Goal: Task Accomplishment & Management: Manage account settings

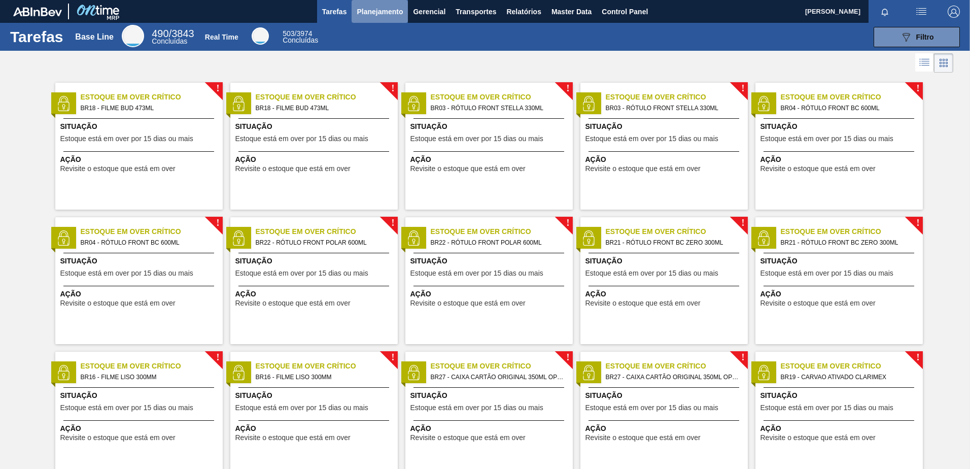
click at [388, 8] on span "Planejamento" at bounding box center [380, 12] width 46 height 12
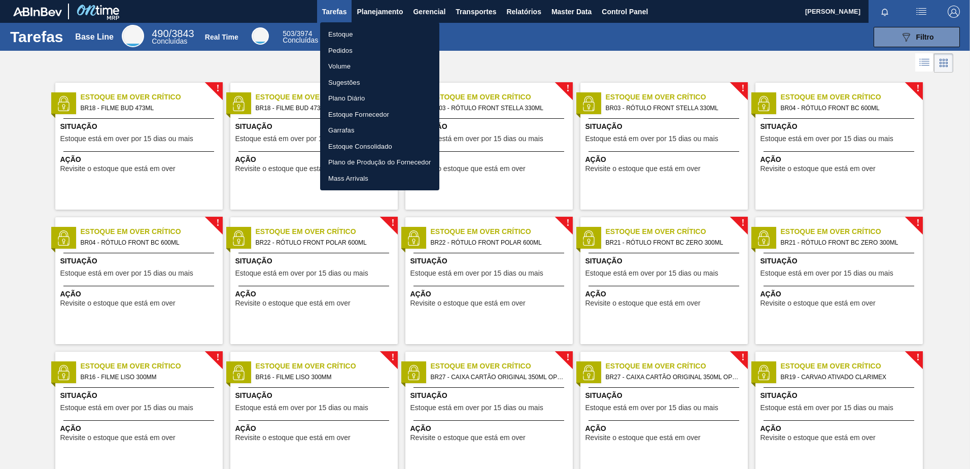
click at [352, 53] on li "Pedidos" at bounding box center [379, 51] width 119 height 16
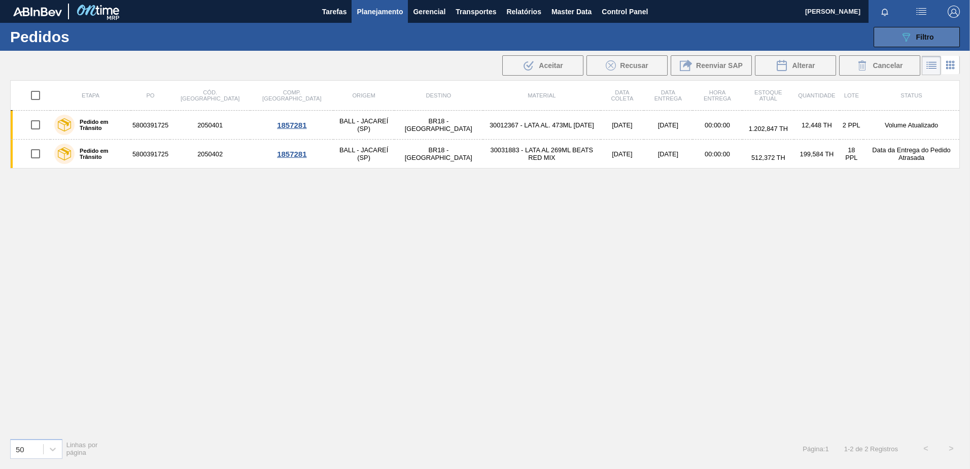
click at [898, 39] on button "089F7B8B-B2A5-4AFE-B5C0-19BA573D28AC Filtro" at bounding box center [917, 37] width 86 height 20
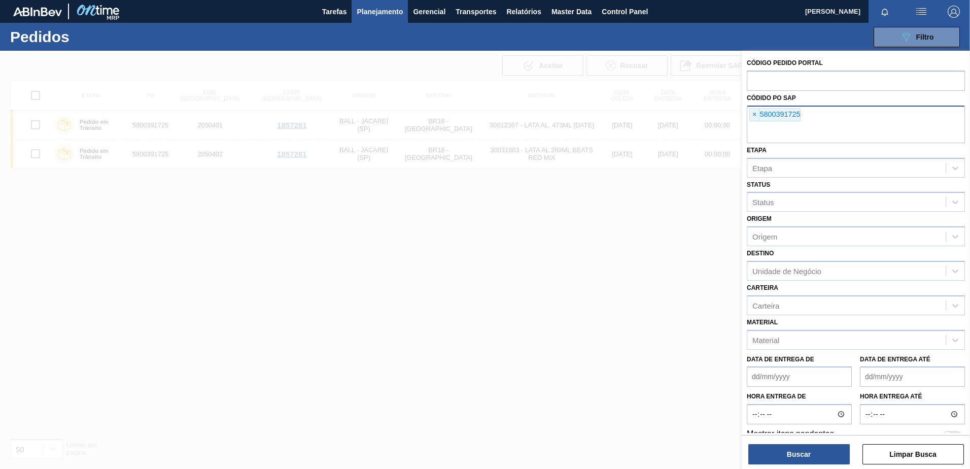
click at [749, 118] on div "× 5800391725" at bounding box center [856, 125] width 218 height 38
click at [759, 114] on span "×" at bounding box center [755, 115] width 10 height 12
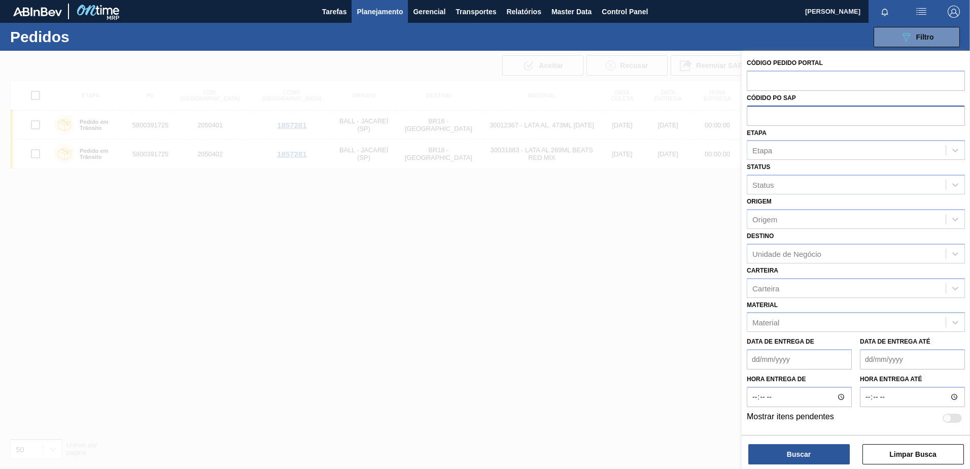
click at [772, 115] on input "text" at bounding box center [856, 115] width 218 height 19
type input "5800390747"
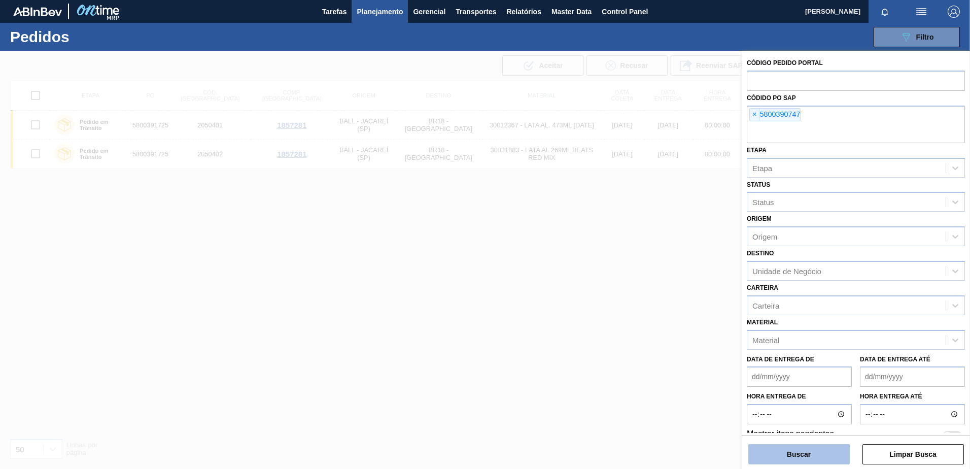
click at [782, 446] on button "Buscar" at bounding box center [798, 454] width 101 height 20
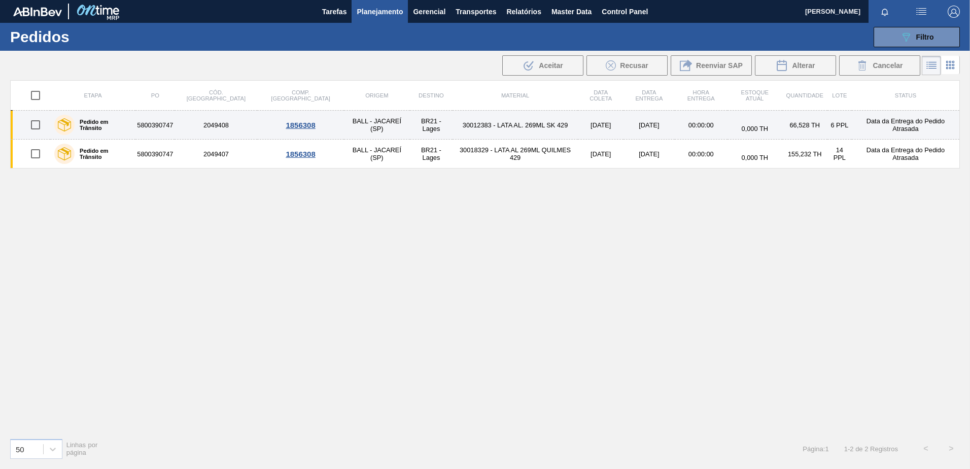
click at [213, 126] on td "2049408" at bounding box center [216, 125] width 83 height 29
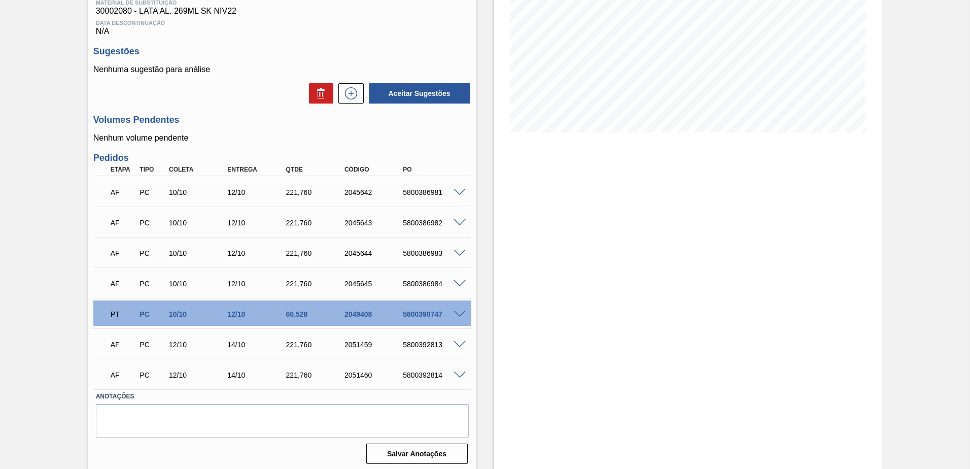
scroll to position [168, 0]
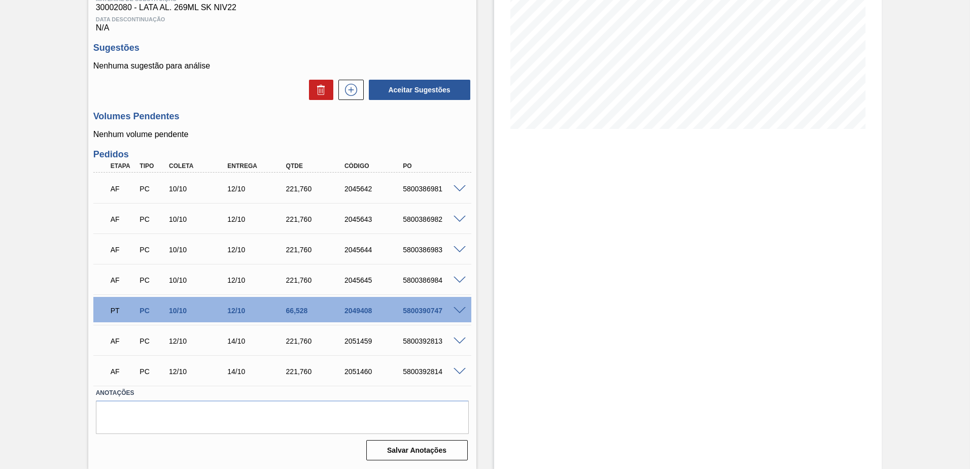
click at [458, 308] on span at bounding box center [460, 311] width 12 height 8
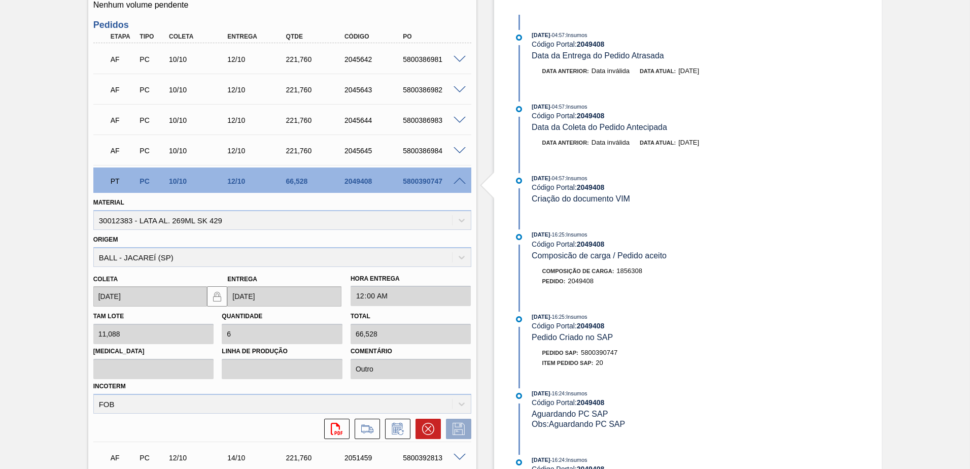
scroll to position [414, 0]
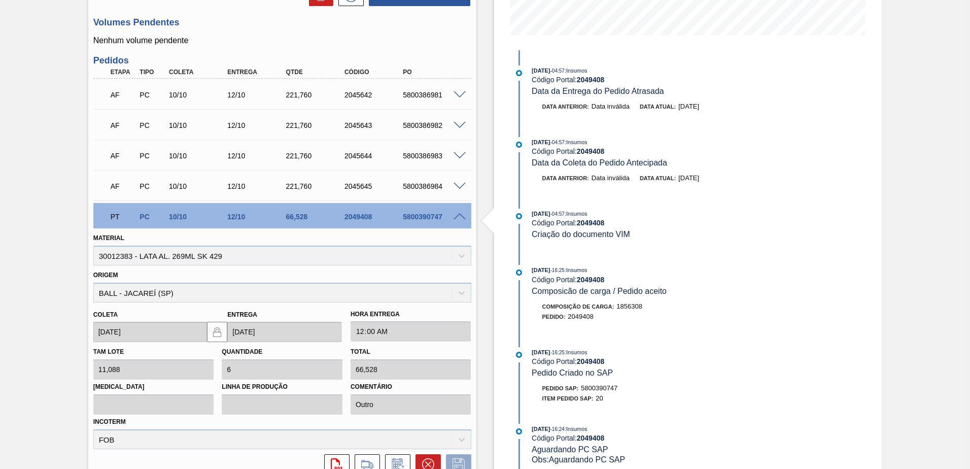
click at [458, 214] on span at bounding box center [460, 217] width 12 height 8
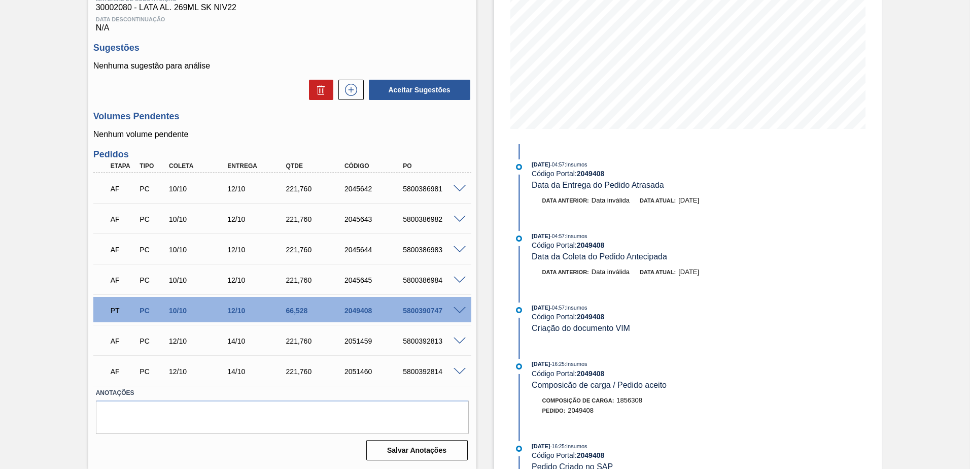
scroll to position [117, 0]
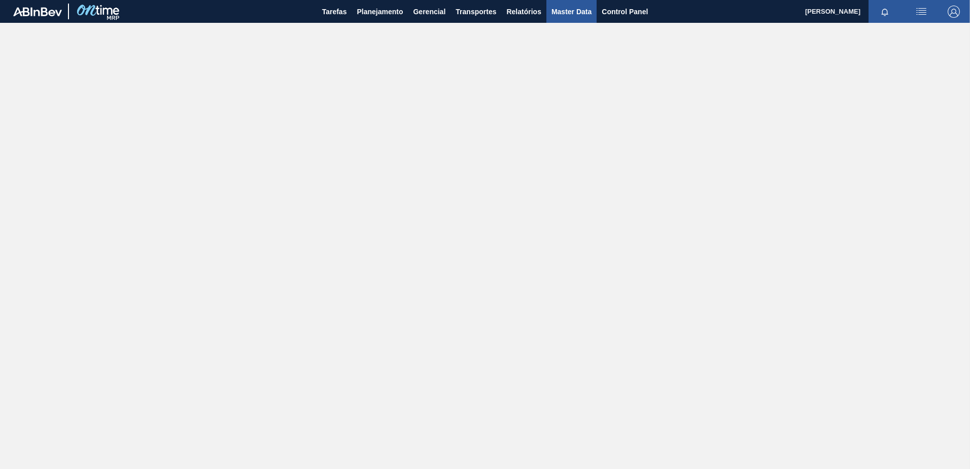
click at [594, 9] on button "Master Data" at bounding box center [571, 11] width 50 height 23
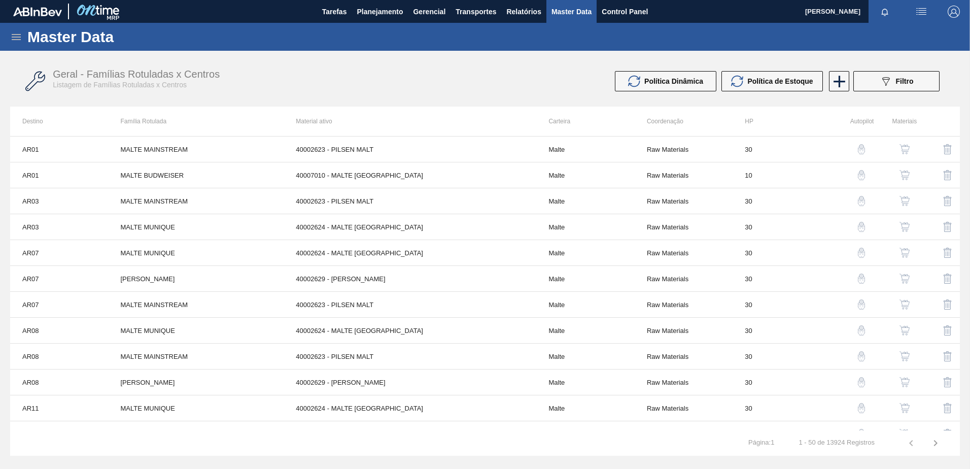
click at [13, 34] on icon at bounding box center [16, 37] width 12 height 12
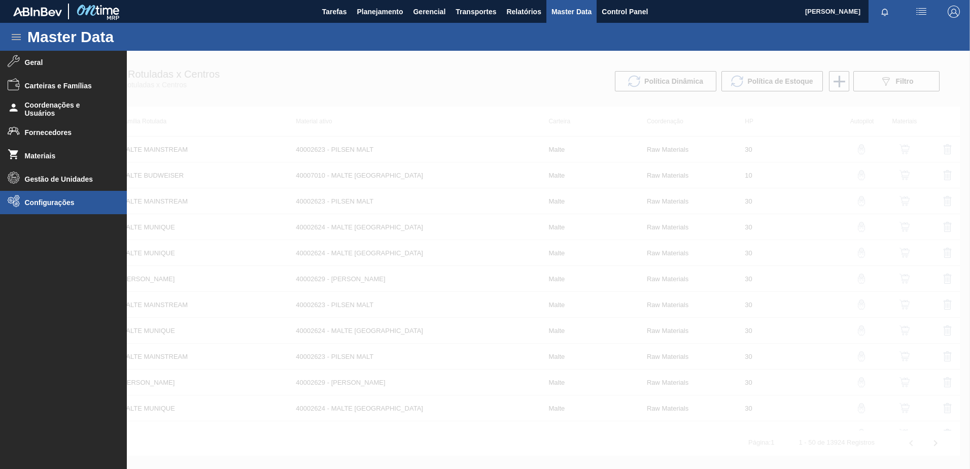
click at [63, 203] on span "Configurações" at bounding box center [67, 202] width 84 height 8
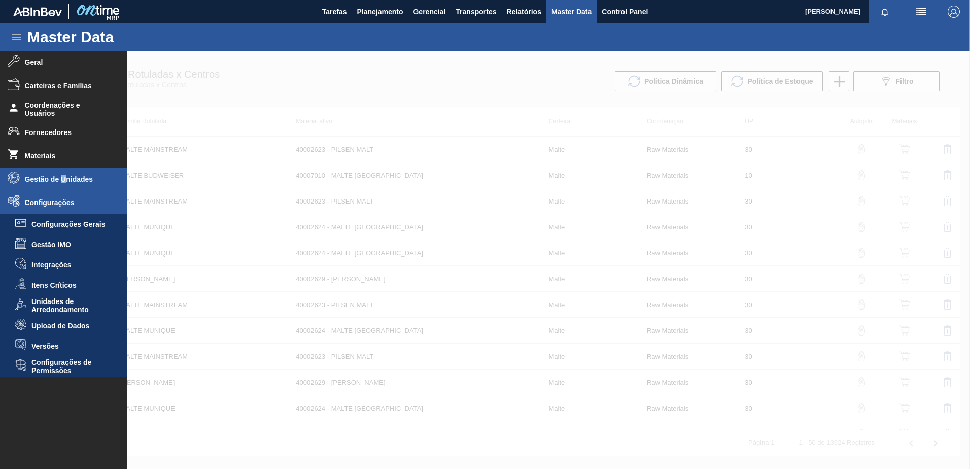
click at [64, 177] on span "Gestão de Unidades" at bounding box center [67, 179] width 84 height 8
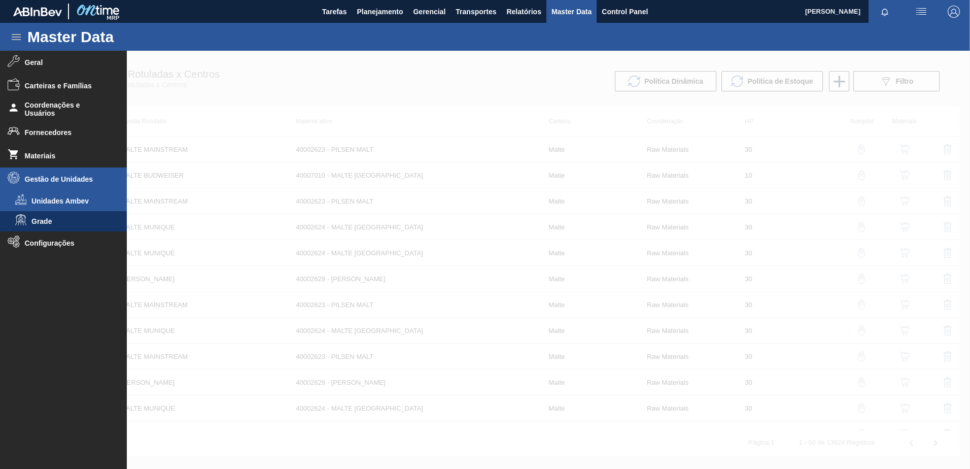
drag, startPoint x: 64, startPoint y: 177, endPoint x: 59, endPoint y: 205, distance: 28.3
click at [59, 205] on li "Unidades Ambev" at bounding box center [63, 201] width 127 height 20
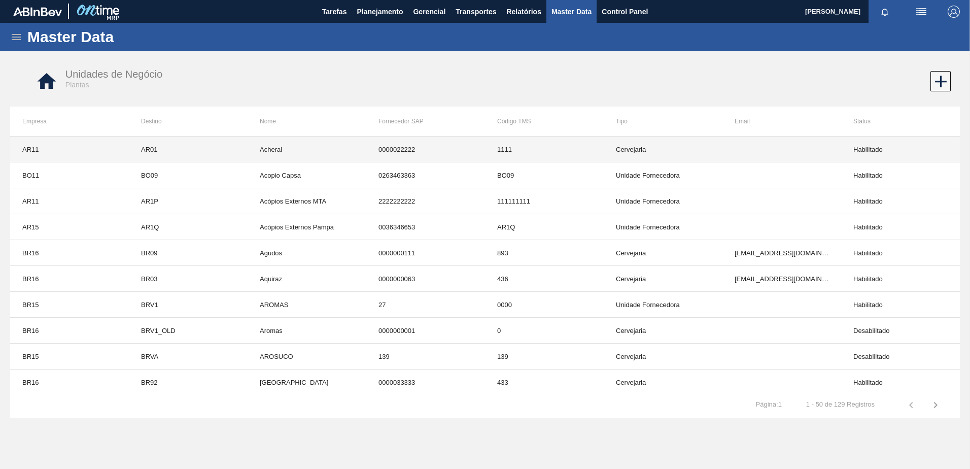
click at [722, 154] on td at bounding box center [781, 149] width 119 height 26
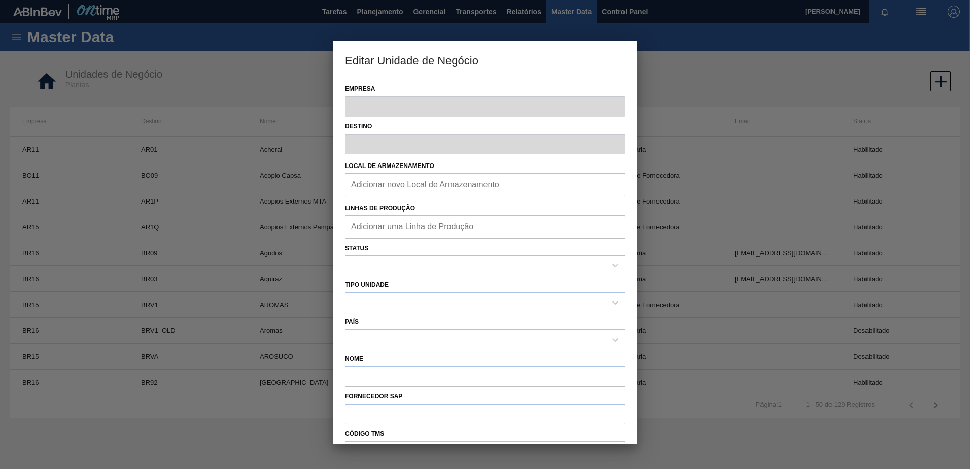
type input "AR11"
type input "AR01"
type input "Acheral"
type input "0000022222"
type input "1111"
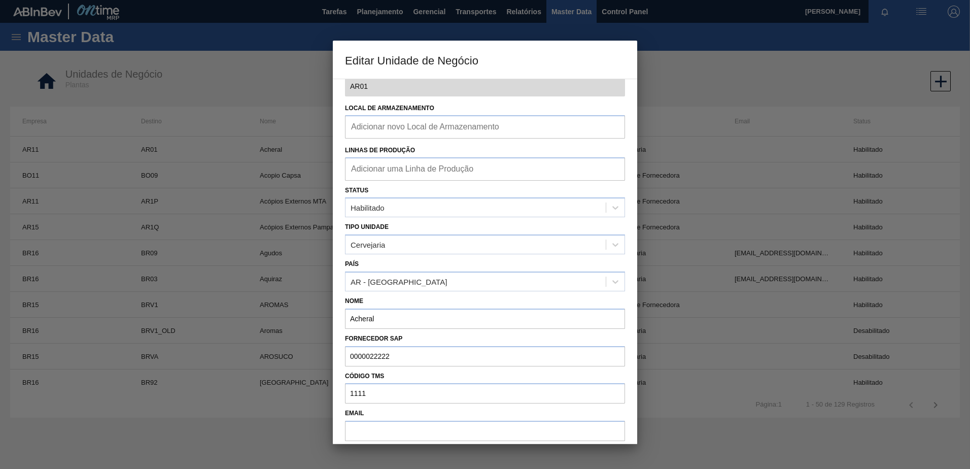
scroll to position [127, 0]
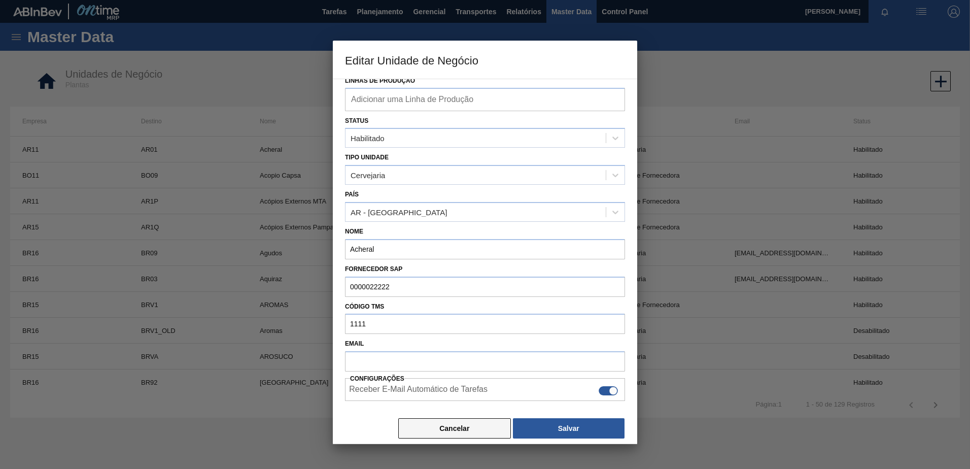
click at [409, 423] on button "Cancelar" at bounding box center [454, 428] width 113 height 20
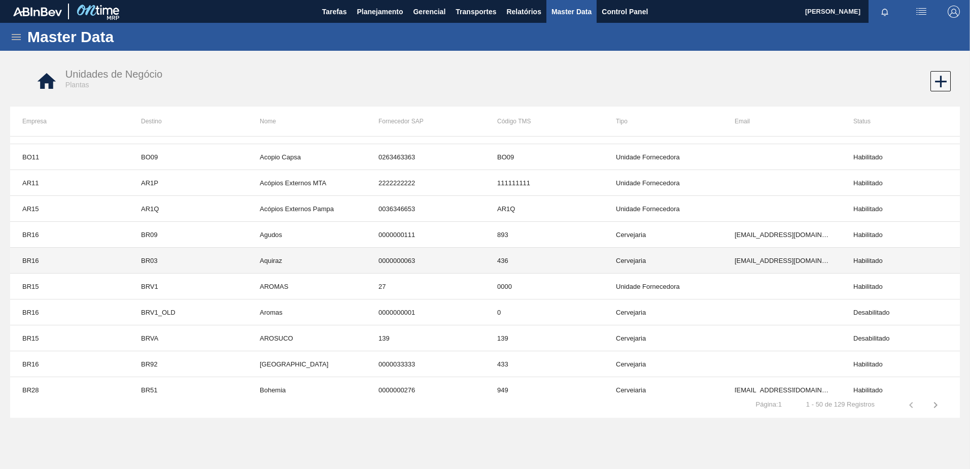
scroll to position [0, 0]
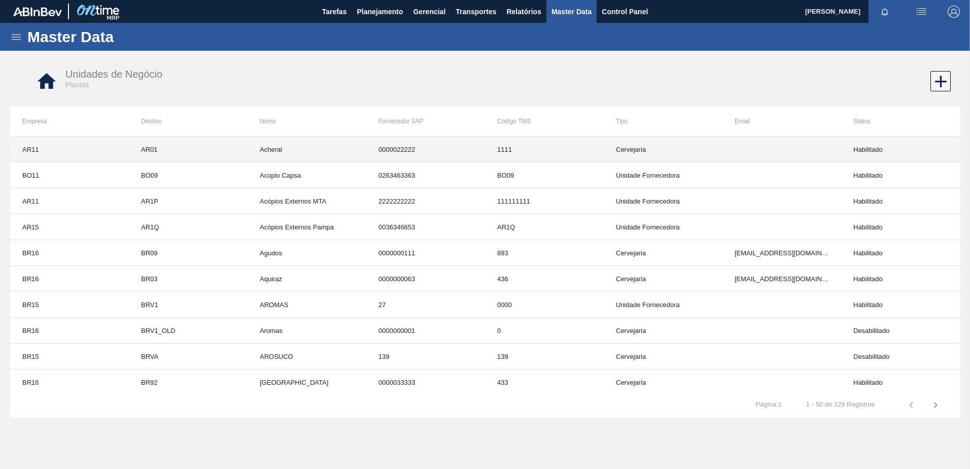
click at [339, 155] on td "Acheral" at bounding box center [307, 149] width 119 height 26
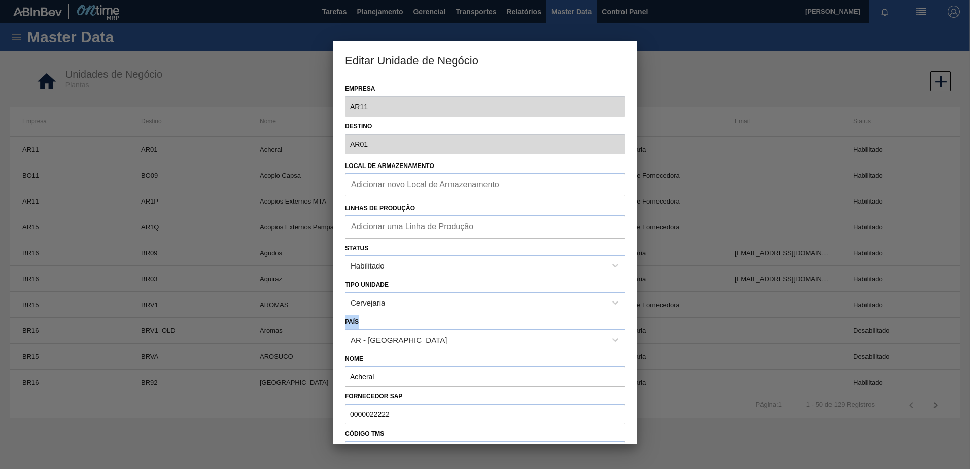
drag, startPoint x: 364, startPoint y: 324, endPoint x: 339, endPoint y: 320, distance: 24.7
click at [339, 320] on div "Empresa AR11 Destino AR01 Local de Armazenamento Adicionar novo Local de Armaze…" at bounding box center [485, 261] width 304 height 365
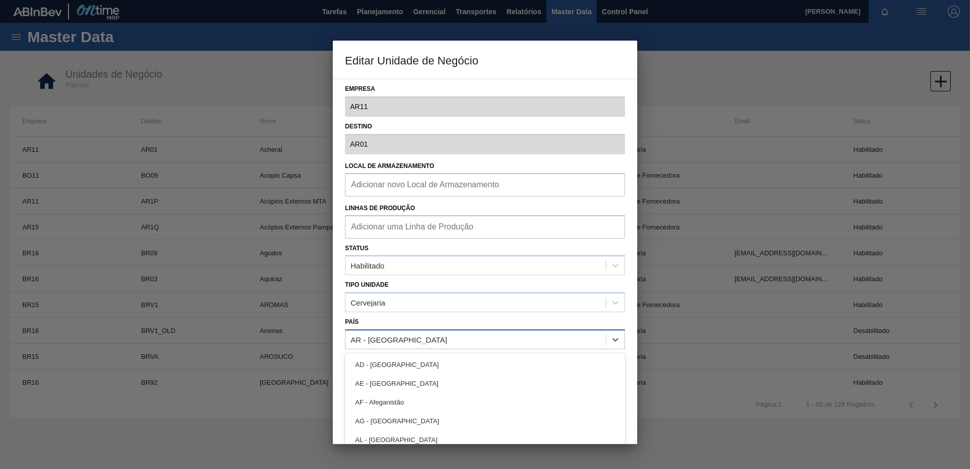
drag, startPoint x: 339, startPoint y: 320, endPoint x: 405, endPoint y: 339, distance: 68.4
click at [405, 339] on div "AR - Argentina" at bounding box center [475, 339] width 260 height 15
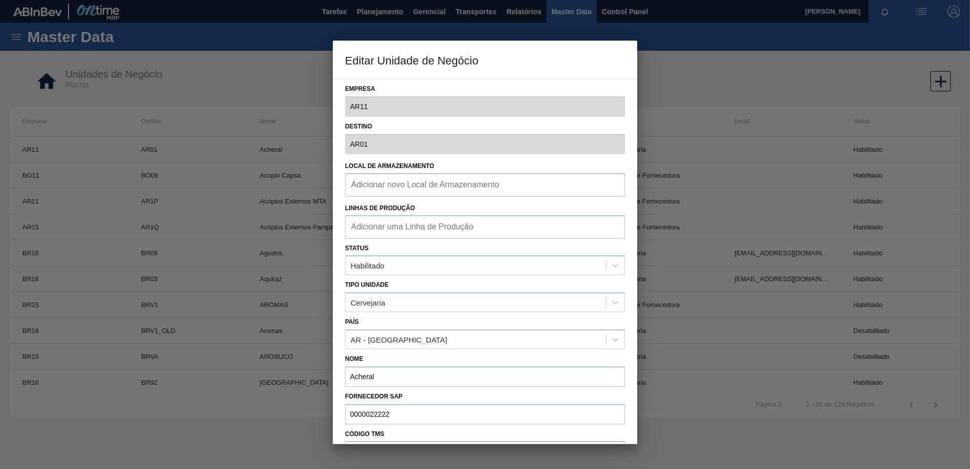
click at [450, 318] on div "País AR - Argentina" at bounding box center [485, 332] width 280 height 34
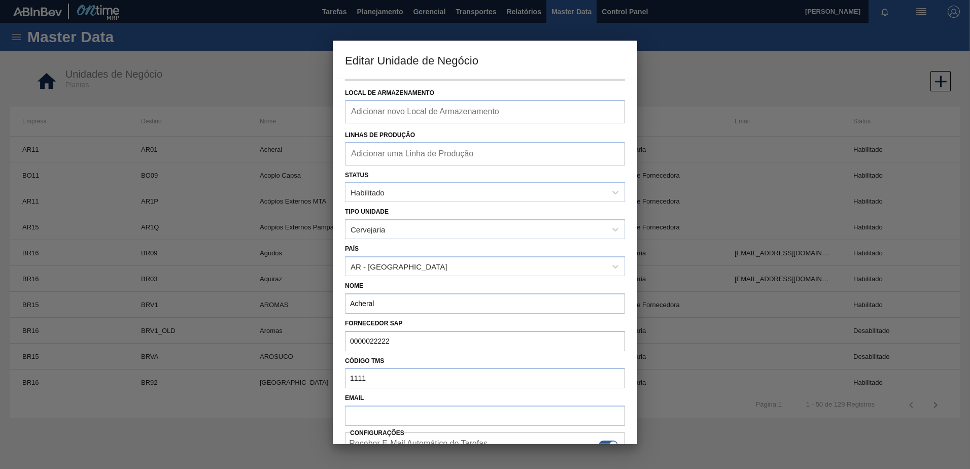
scroll to position [127, 0]
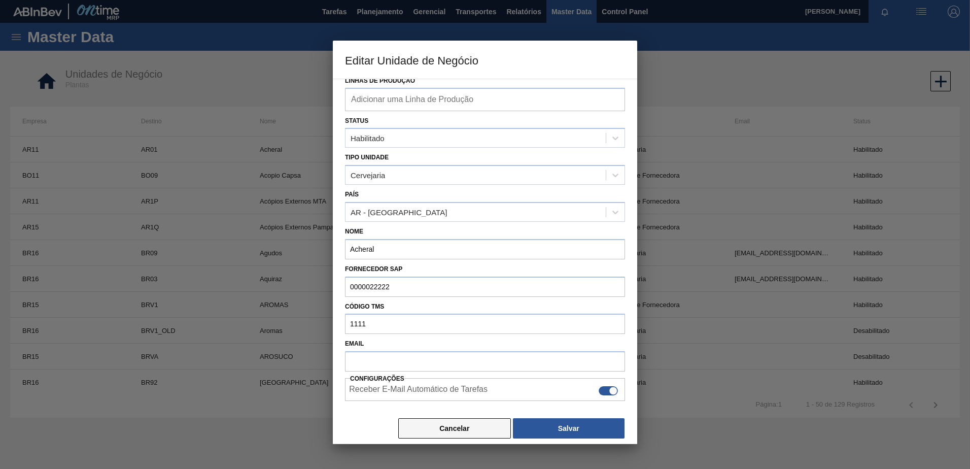
click at [429, 418] on button "Cancelar" at bounding box center [454, 428] width 113 height 20
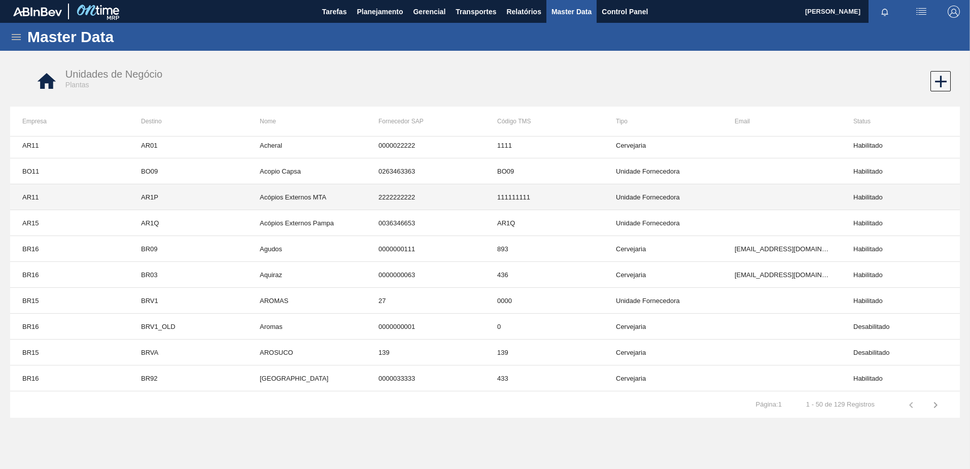
scroll to position [0, 0]
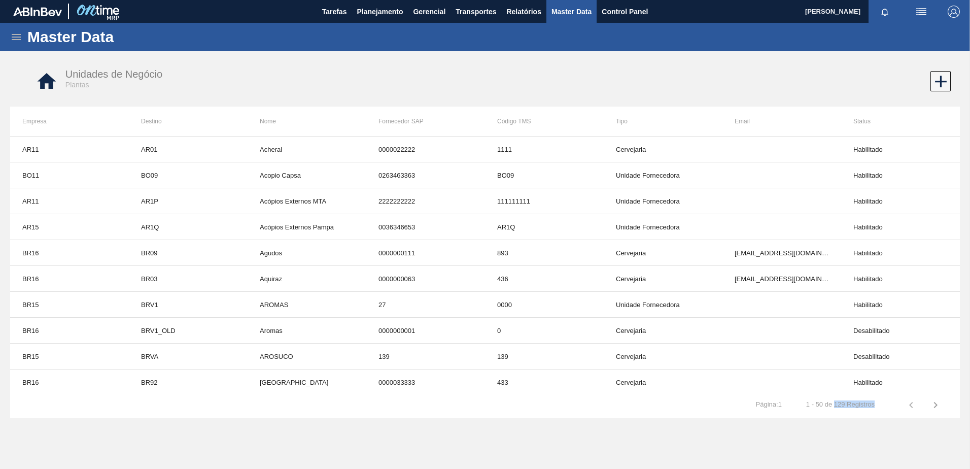
drag, startPoint x: 834, startPoint y: 405, endPoint x: 875, endPoint y: 405, distance: 40.6
click at [875, 405] on td "1 - 50 de 129 Registros" at bounding box center [840, 400] width 93 height 16
click at [935, 406] on icon "button" at bounding box center [936, 405] width 4 height 6
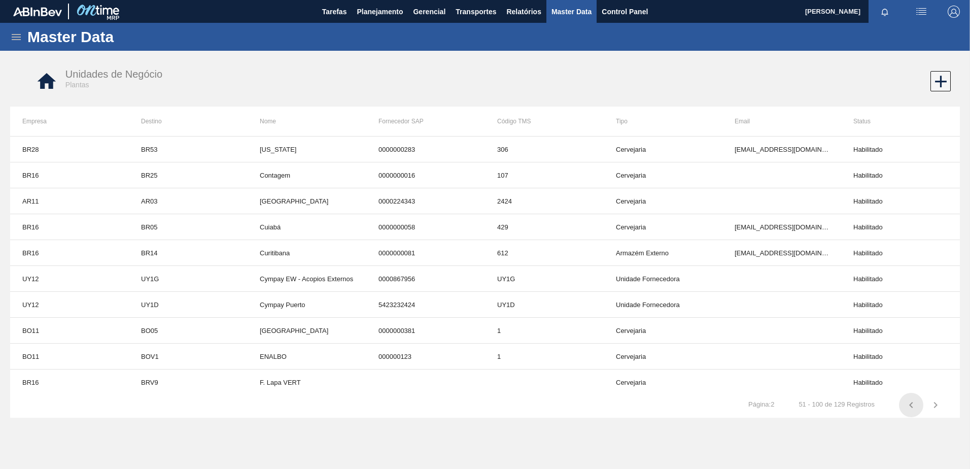
click at [910, 408] on icon "button" at bounding box center [911, 405] width 12 height 12
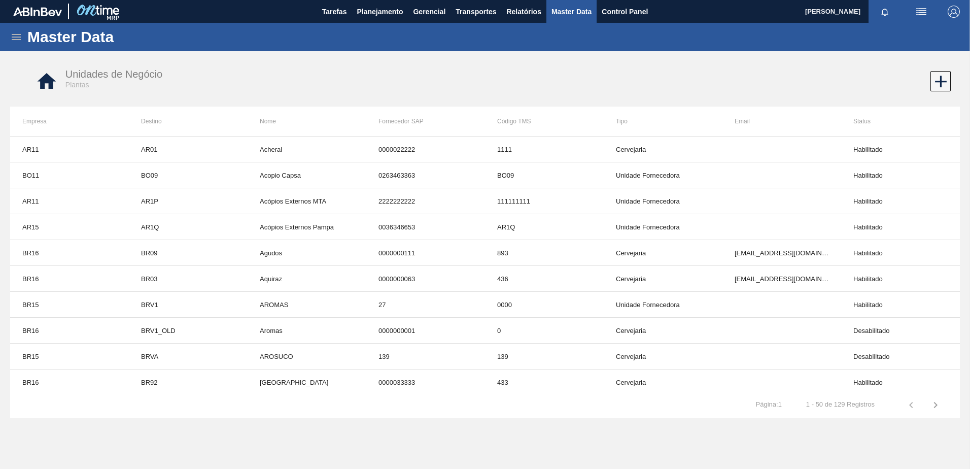
drag, startPoint x: 482, startPoint y: 263, endPoint x: 497, endPoint y: 281, distance: 23.5
click at [384, 7] on span "Planejamento" at bounding box center [380, 12] width 46 height 12
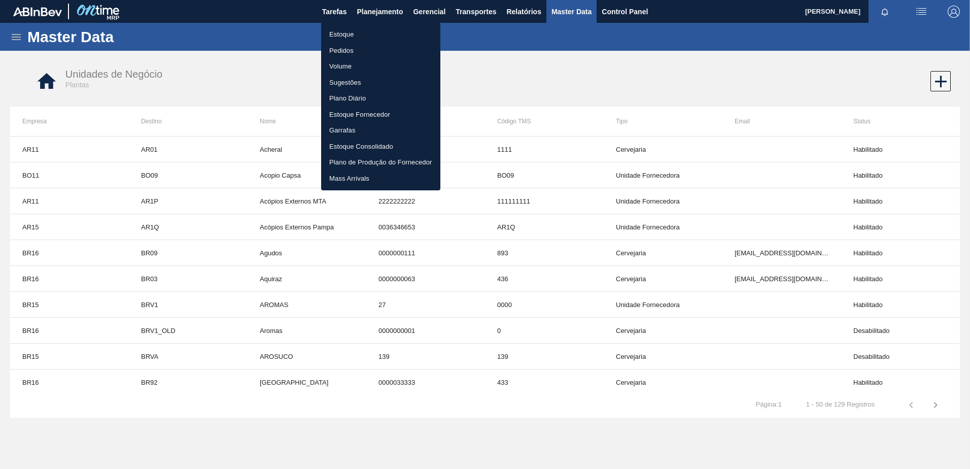
click at [382, 8] on div at bounding box center [485, 234] width 970 height 469
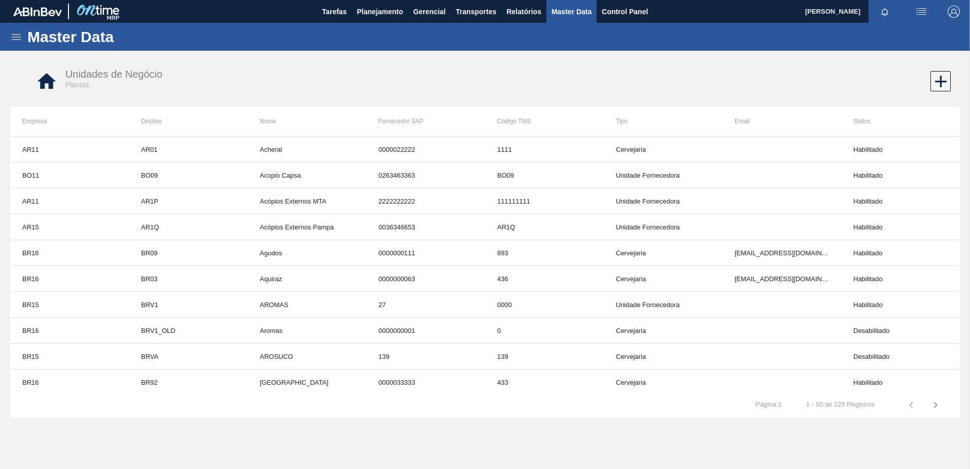
click at [377, 14] on div "Estoque Pedidos Volume Sugestões Plano Diário Estoque Fornecedor Garrafas Estoq…" at bounding box center [485, 234] width 970 height 469
click at [377, 13] on span "Planejamento" at bounding box center [380, 12] width 46 height 12
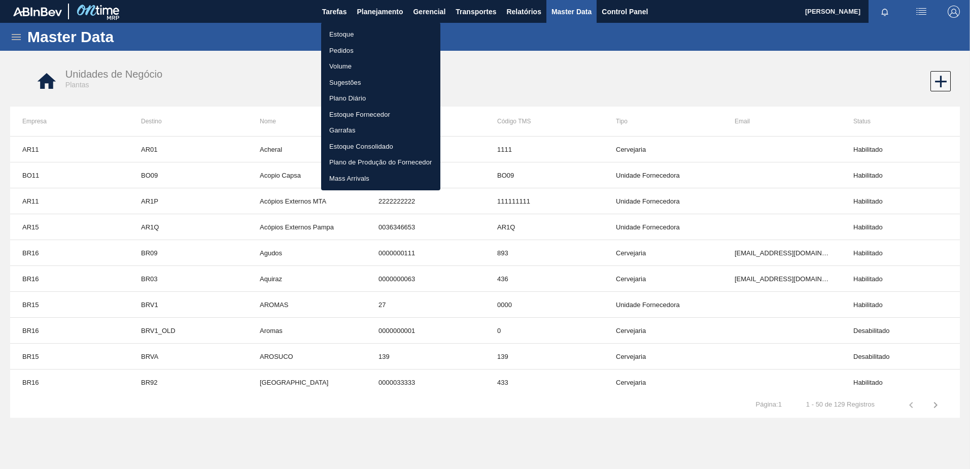
click at [355, 46] on li "Pedidos" at bounding box center [380, 51] width 119 height 16
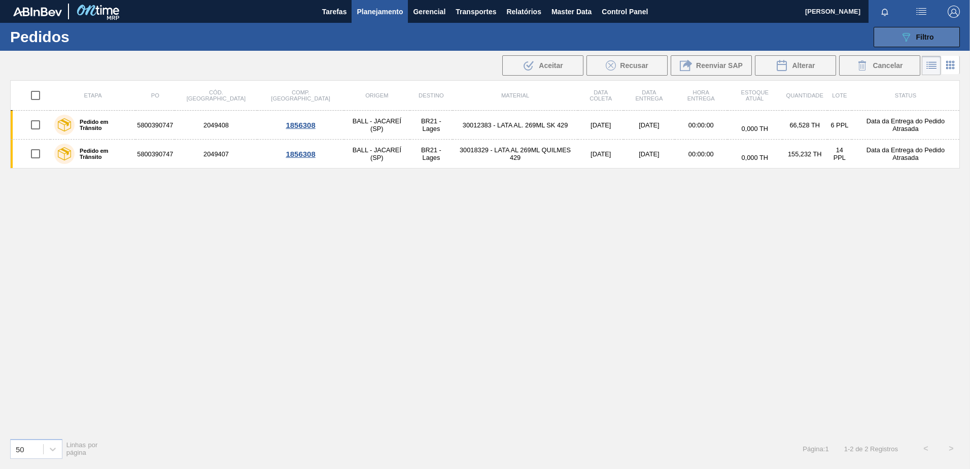
click at [910, 39] on icon "089F7B8B-B2A5-4AFE-B5C0-19BA573D28AC" at bounding box center [906, 37] width 12 height 12
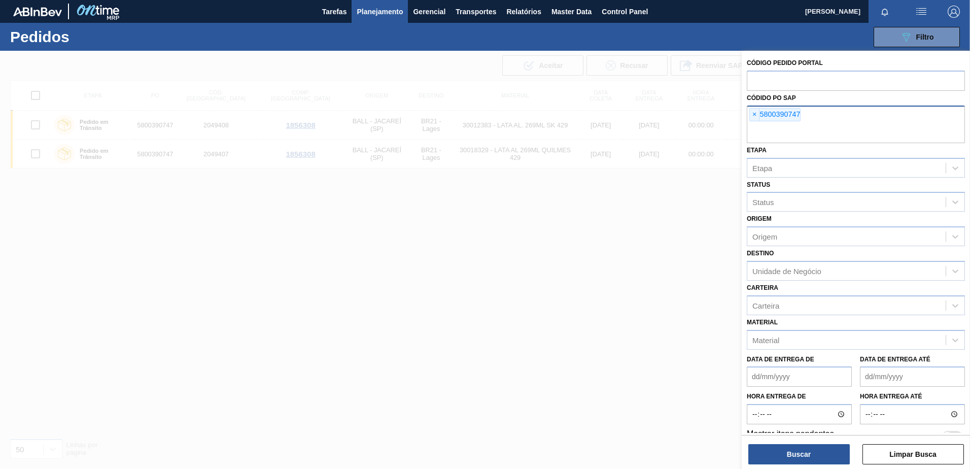
click at [747, 117] on div "× 5800390747" at bounding box center [856, 125] width 218 height 38
click at [754, 119] on span "×" at bounding box center [755, 115] width 10 height 12
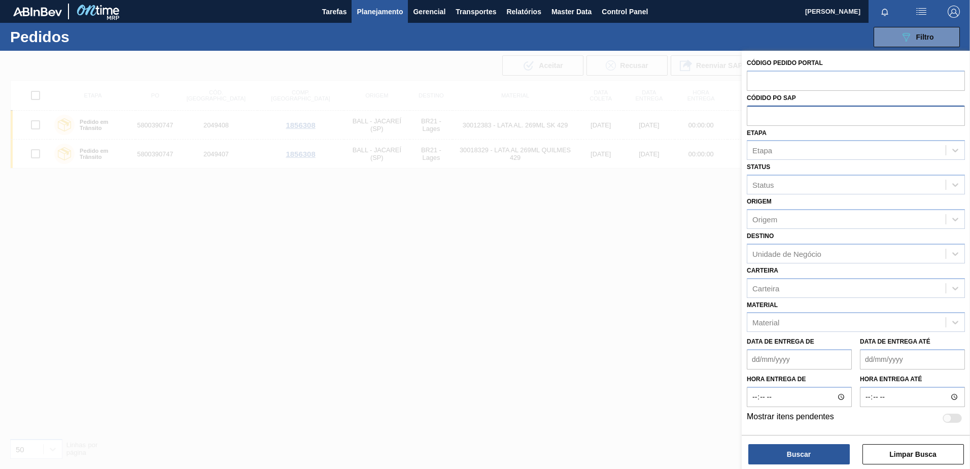
paste input "2050655"
type input "2050655"
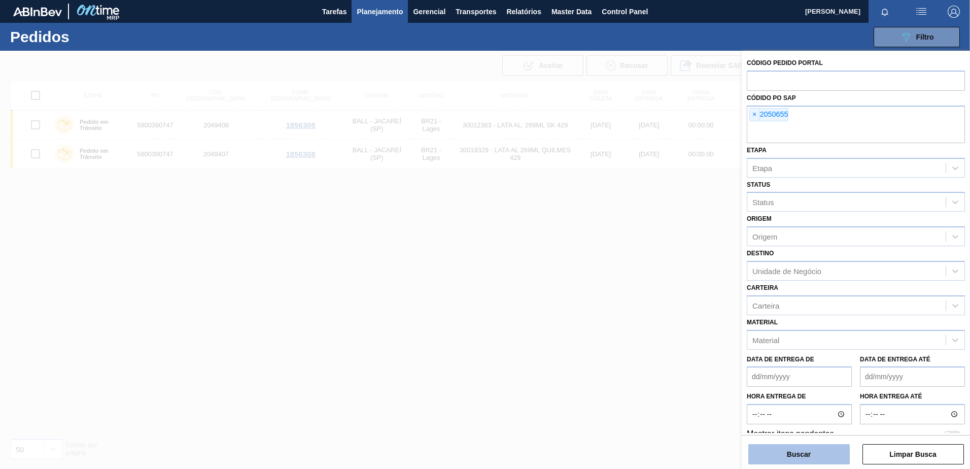
click at [827, 452] on button "Buscar" at bounding box center [798, 454] width 101 height 20
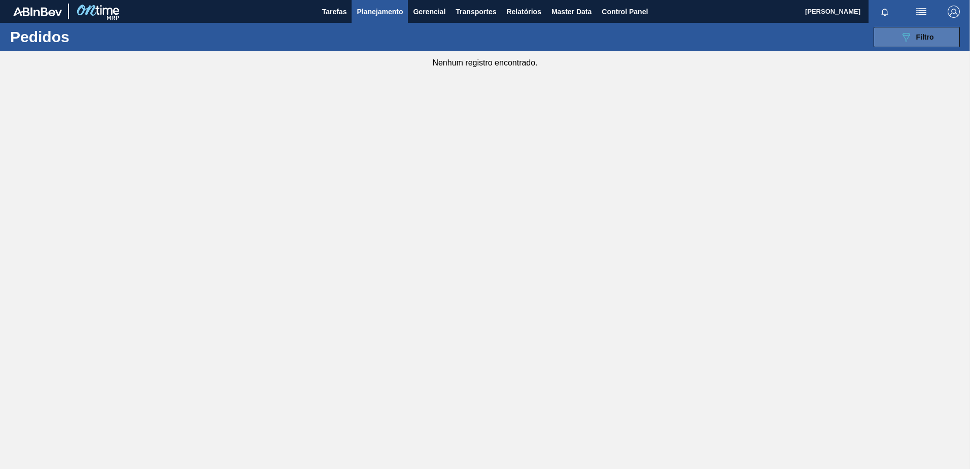
click at [894, 37] on button "089F7B8B-B2A5-4AFE-B5C0-19BA573D28AC Filtro" at bounding box center [917, 37] width 86 height 20
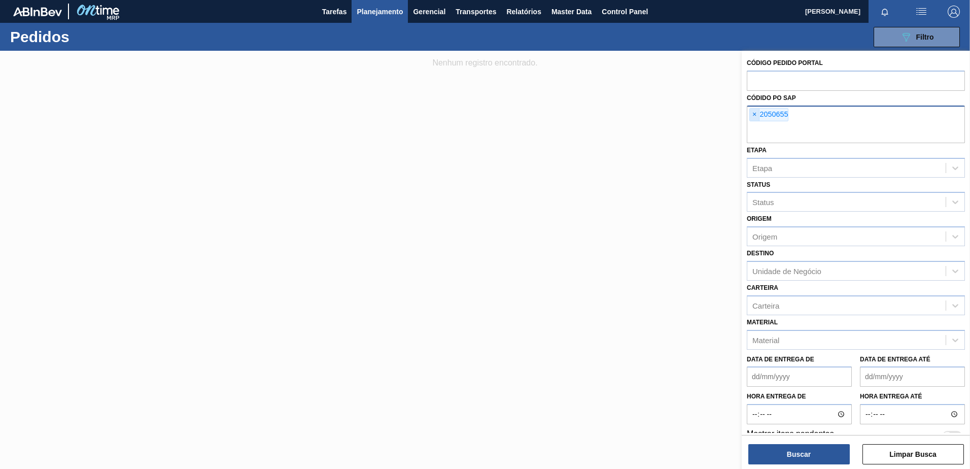
click at [754, 116] on span "×" at bounding box center [755, 115] width 10 height 12
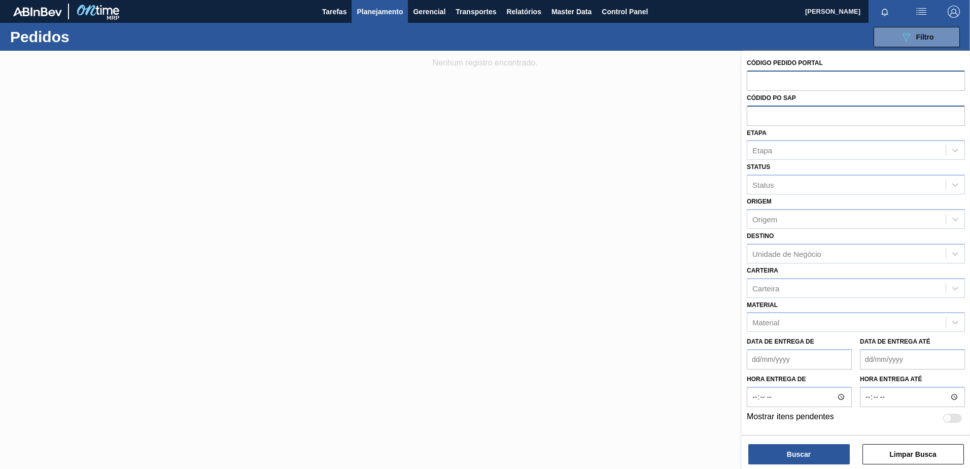
click at [763, 82] on input "text" at bounding box center [856, 80] width 218 height 19
paste input "2050655"
type input "2050655"
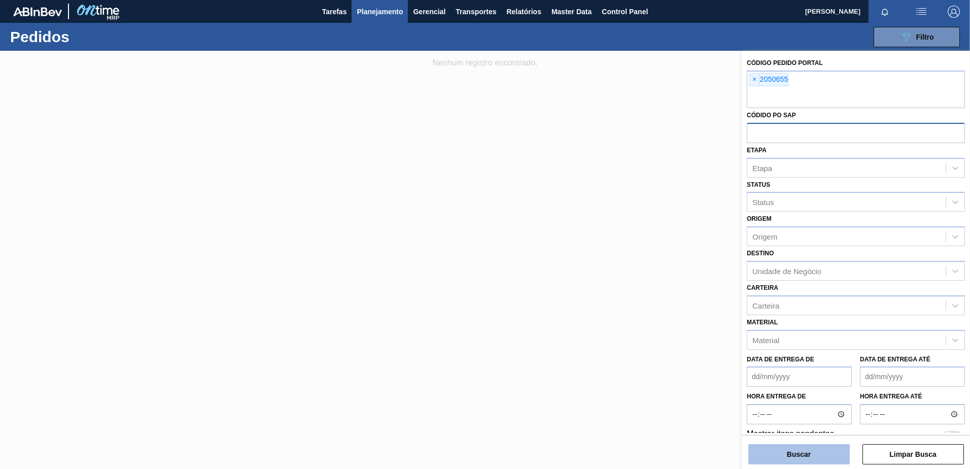
click at [799, 449] on button "Buscar" at bounding box center [798, 454] width 101 height 20
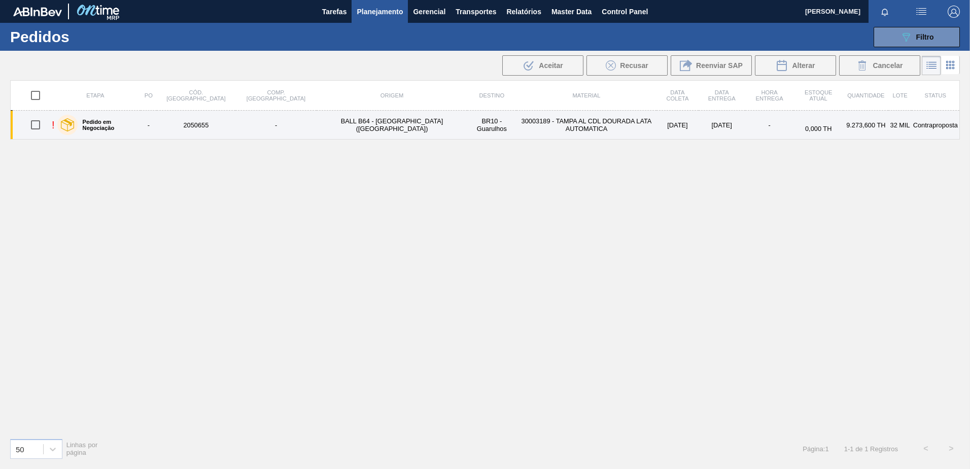
click at [317, 129] on td "BALL B64 - [GEOGRAPHIC_DATA] ([GEOGRAPHIC_DATA])" at bounding box center [392, 125] width 151 height 29
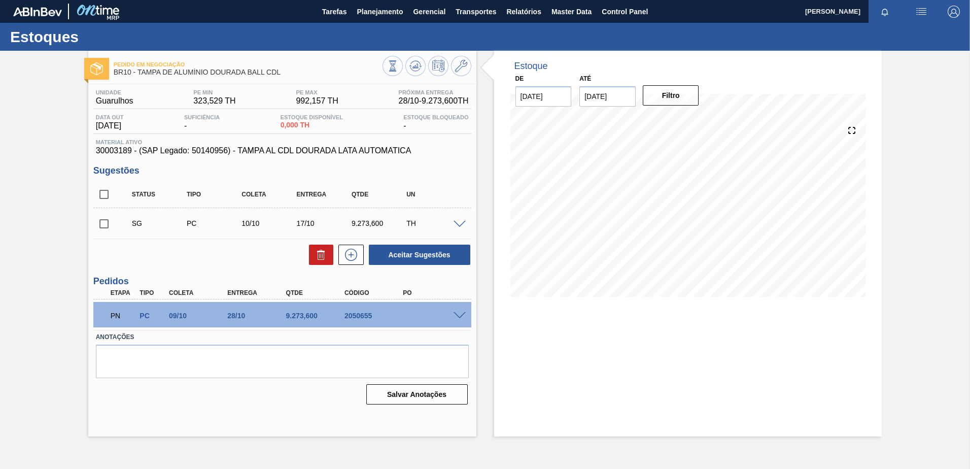
click at [455, 315] on span at bounding box center [460, 316] width 12 height 8
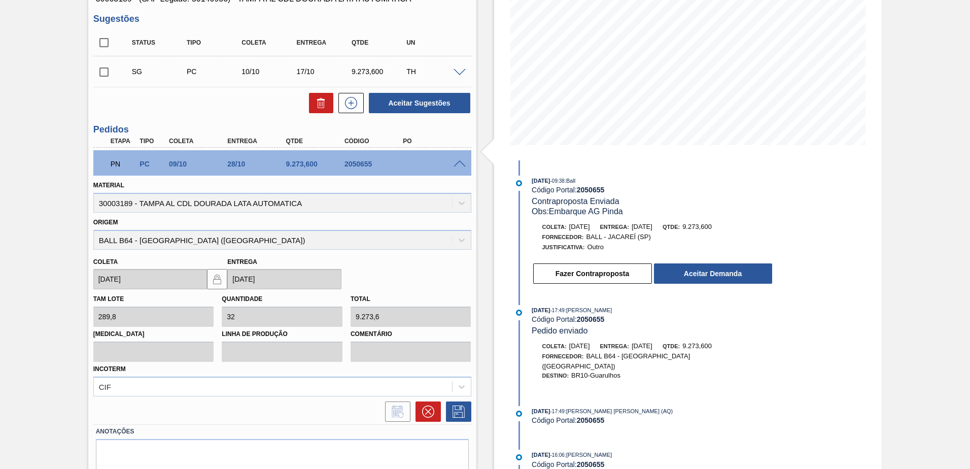
scroll to position [152, 0]
click at [672, 272] on button "Aceitar Demanda" at bounding box center [713, 273] width 118 height 20
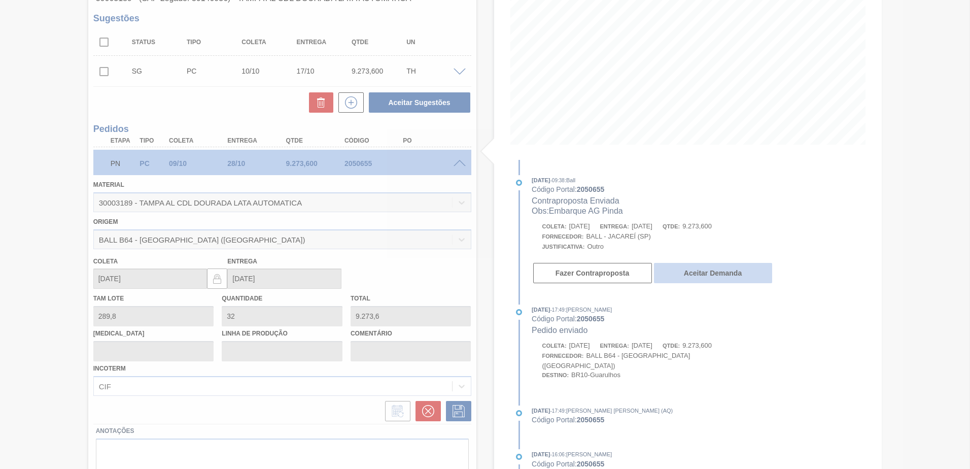
scroll to position [0, 0]
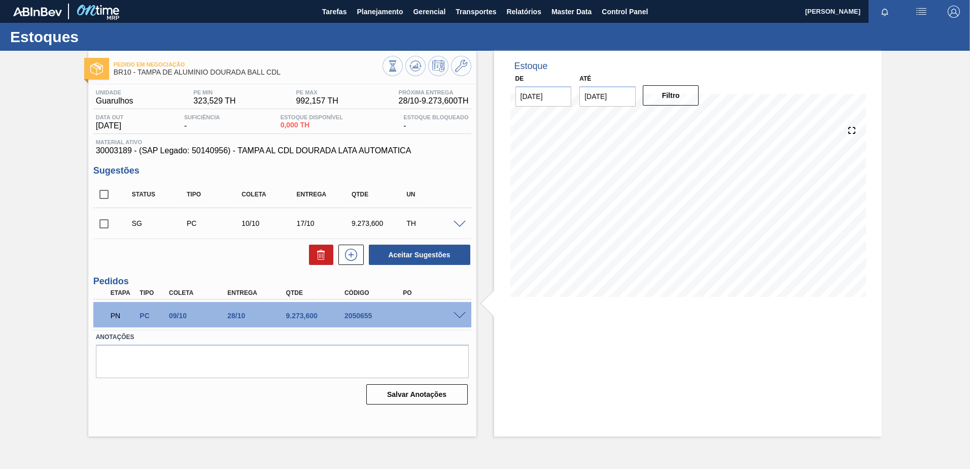
click at [462, 315] on span at bounding box center [460, 316] width 12 height 8
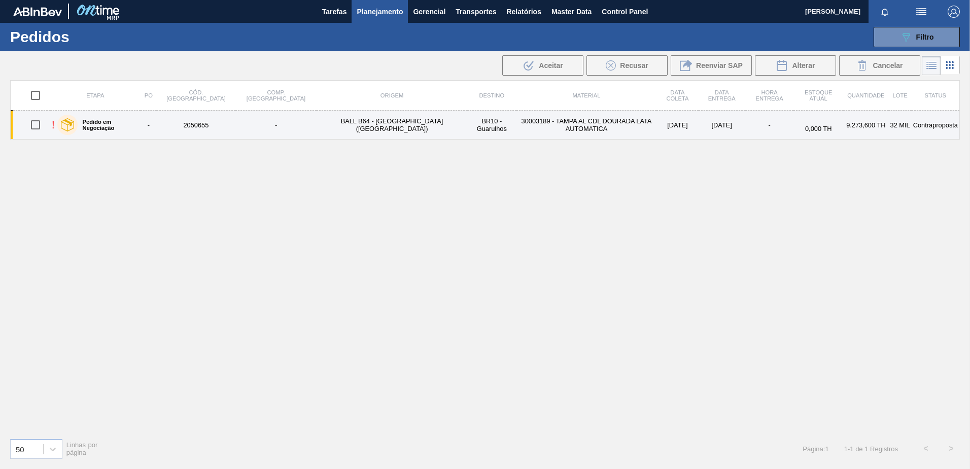
click at [41, 120] on input "checkbox" at bounding box center [35, 124] width 21 height 21
checkbox input "true"
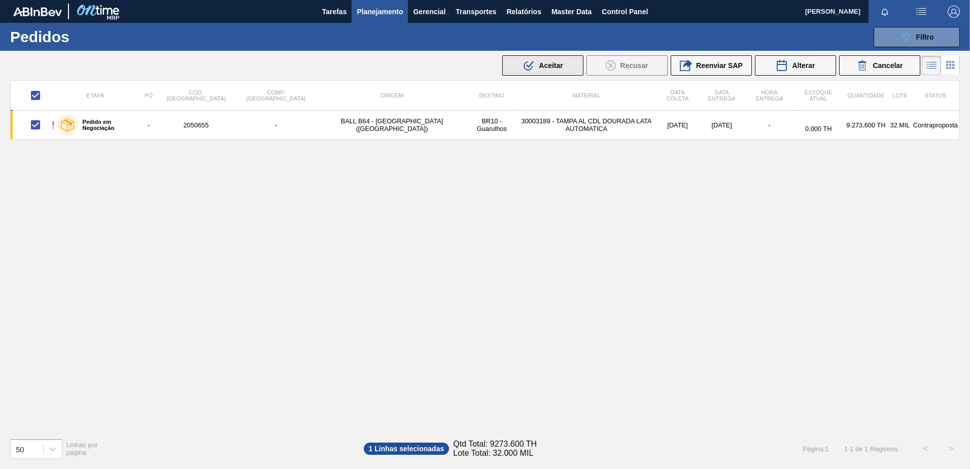
click at [548, 65] on span "Aceitar" at bounding box center [551, 65] width 24 height 8
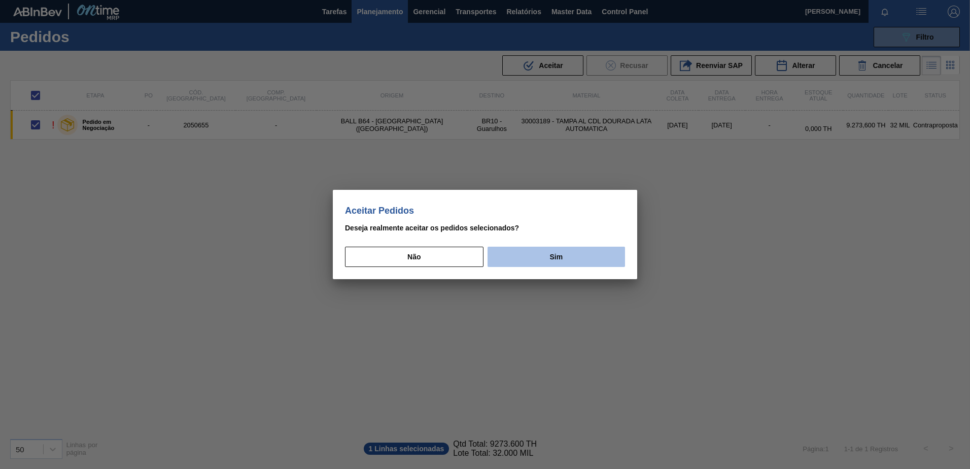
click at [541, 255] on button "Sim" at bounding box center [555, 257] width 137 height 20
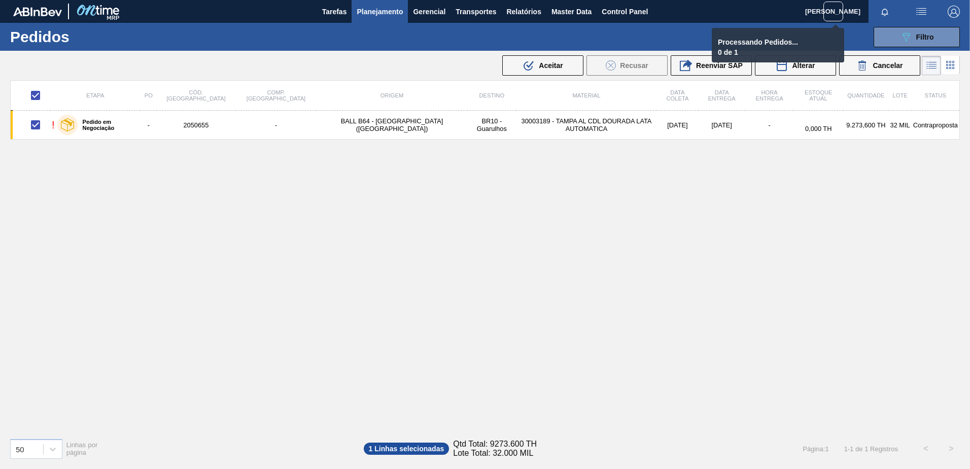
checkbox input "false"
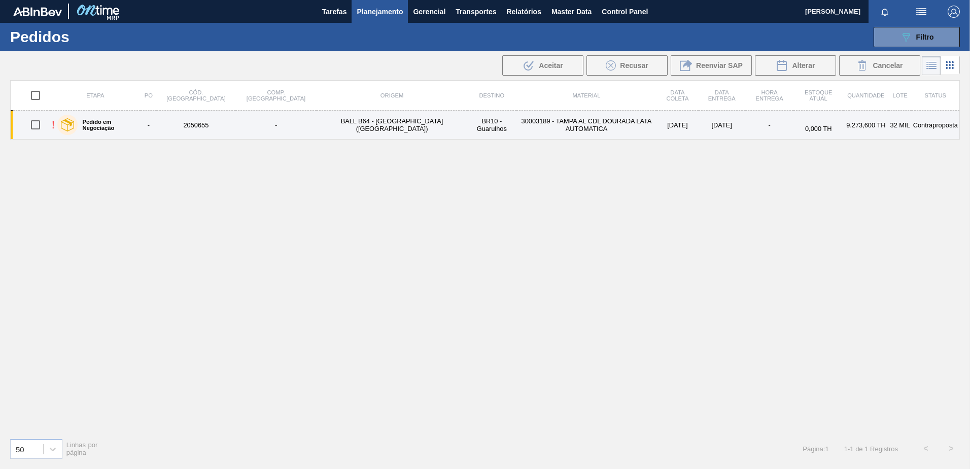
click at [354, 128] on td "BALL B64 - RECIFE (PE)" at bounding box center [392, 125] width 151 height 29
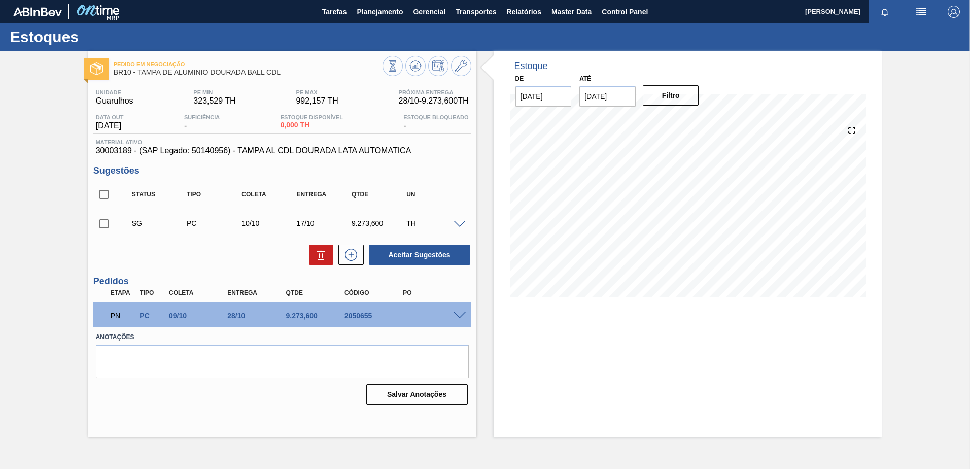
click at [457, 318] on span at bounding box center [460, 316] width 12 height 8
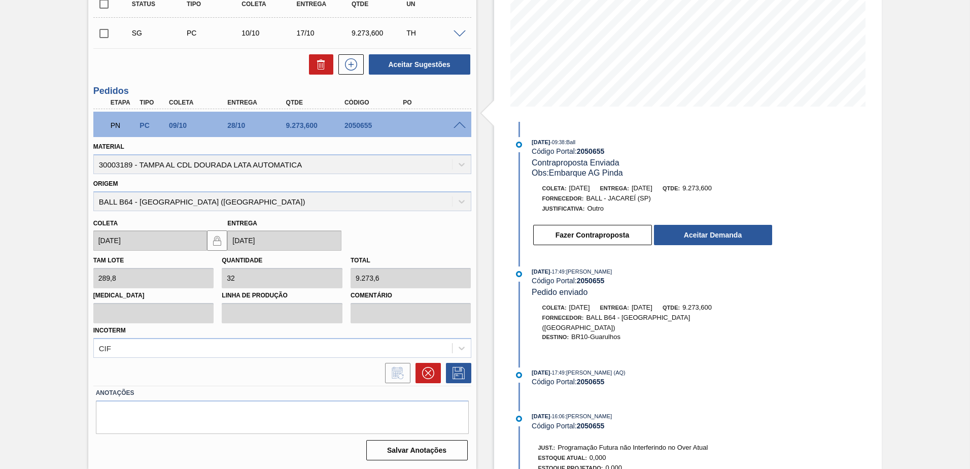
scroll to position [89, 0]
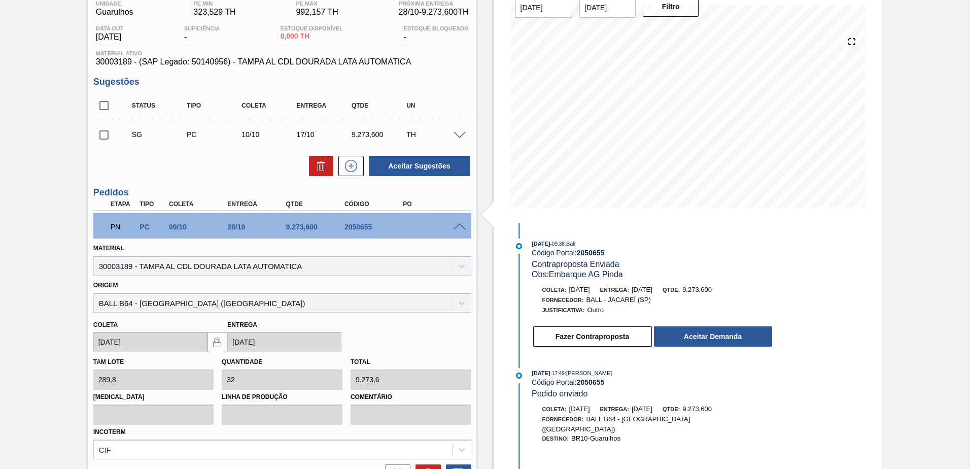
click at [461, 225] on span at bounding box center [460, 227] width 12 height 8
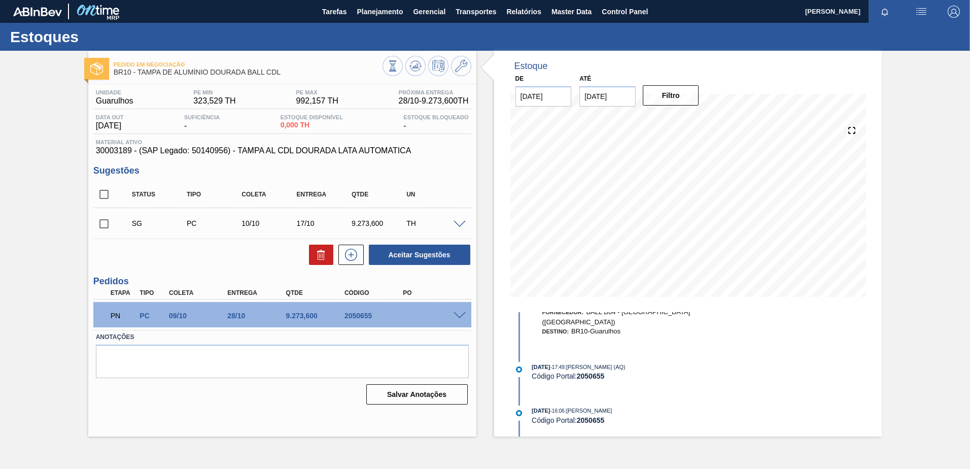
scroll to position [0, 0]
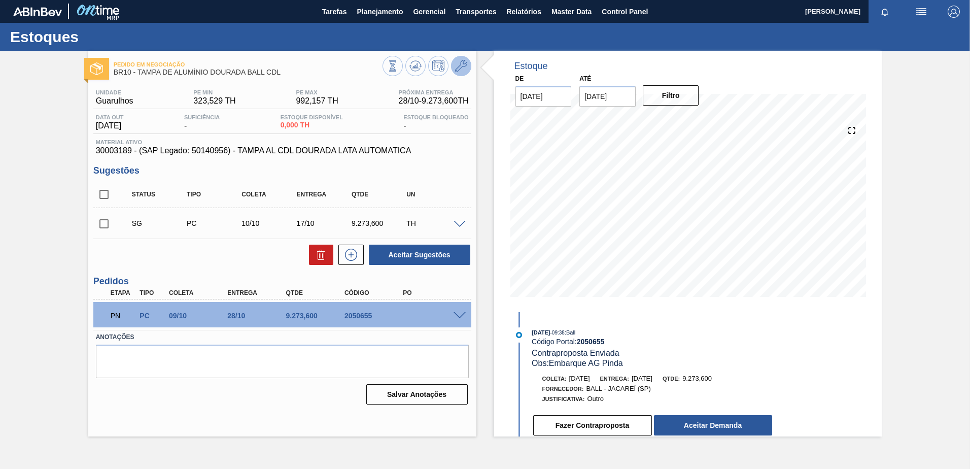
click at [465, 66] on icon at bounding box center [461, 66] width 12 height 12
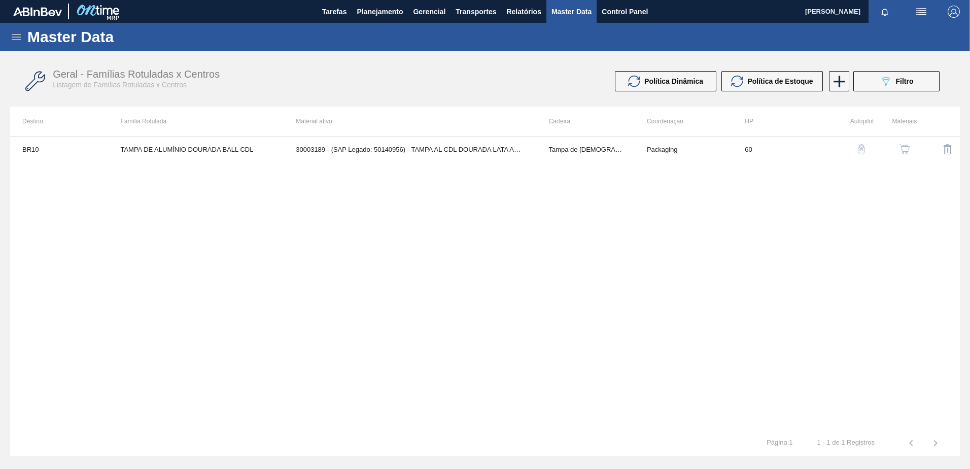
click at [907, 150] on img "button" at bounding box center [904, 149] width 10 height 10
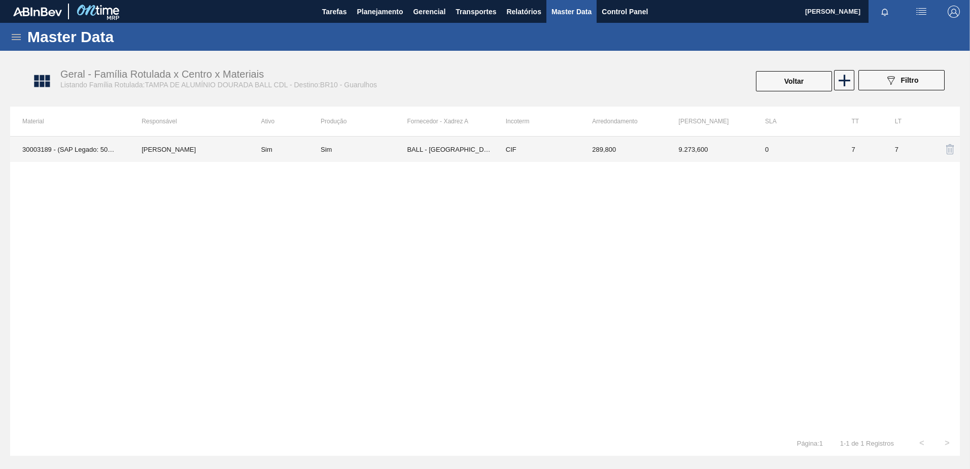
click at [418, 154] on td "BALL - RECIFE (PE)" at bounding box center [450, 148] width 86 height 25
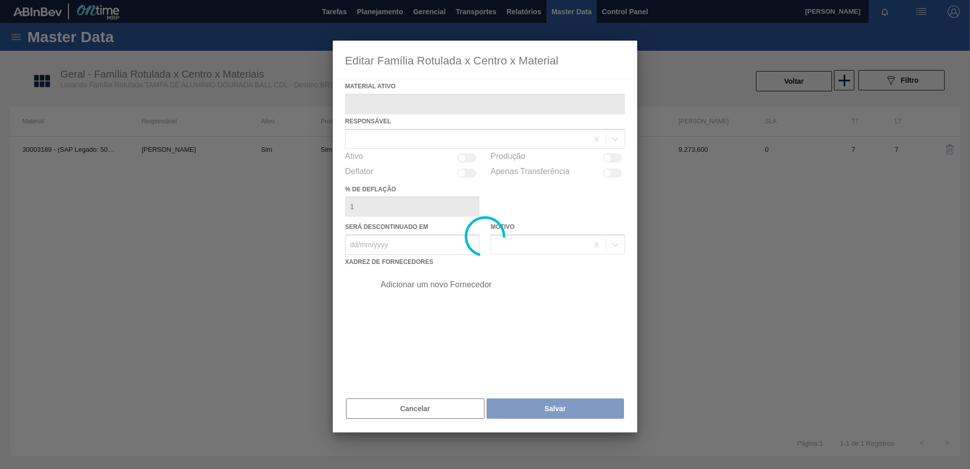
type ativo "30003189 - (SAP Legado: 50140956) - TAMPA AL CDL DOURADA LATA AUTOMATICA"
checkbox input "true"
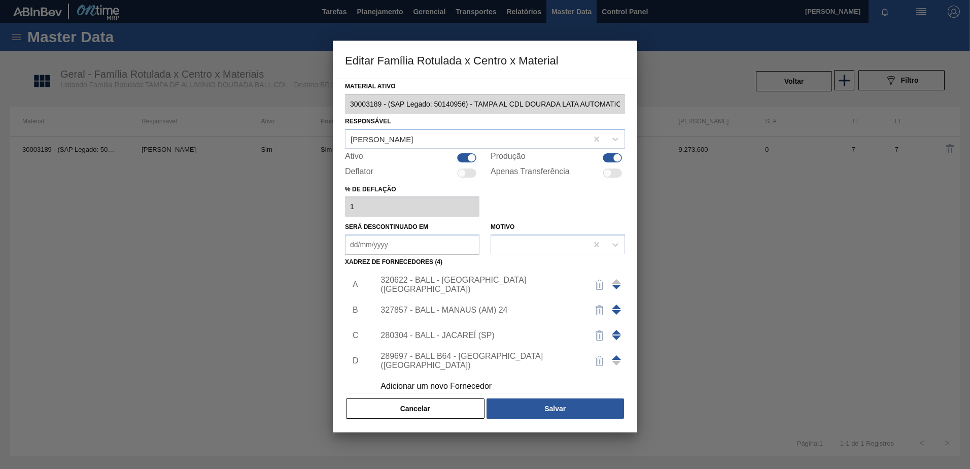
click at [466, 334] on div "280304 - BALL - JACAREÍ (SP)" at bounding box center [479, 335] width 199 height 9
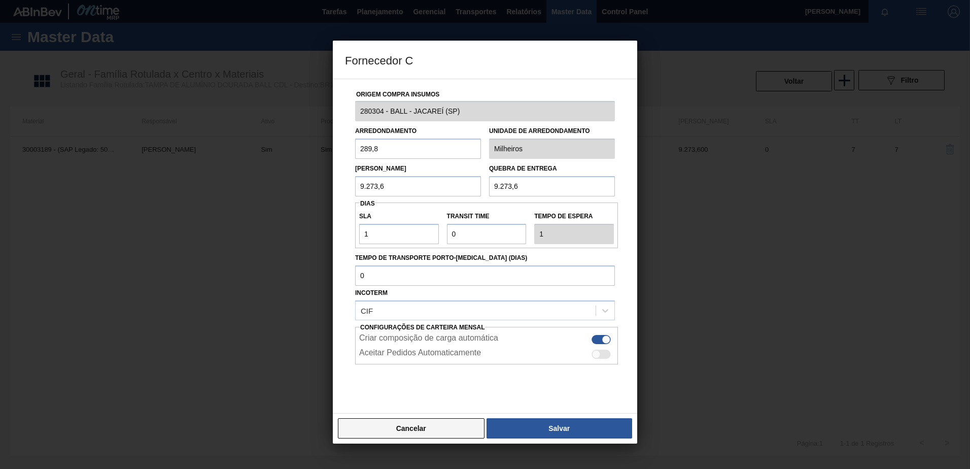
click at [398, 429] on button "Cancelar" at bounding box center [411, 428] width 147 height 20
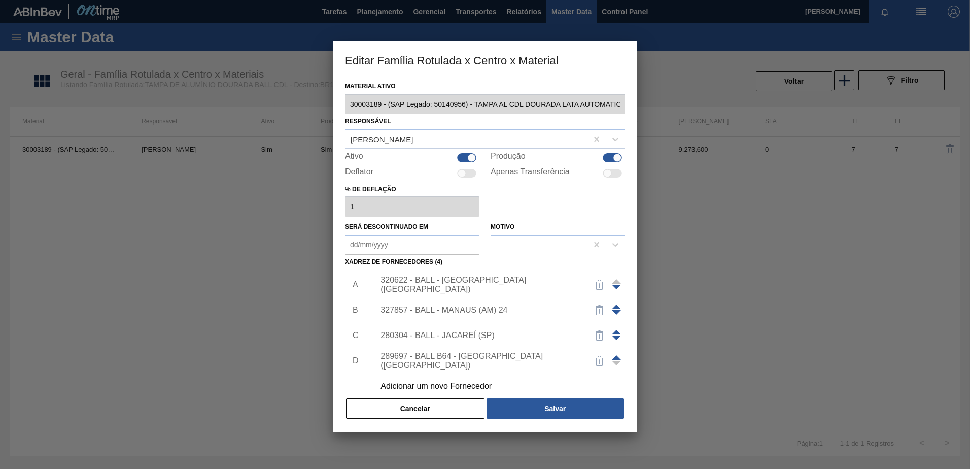
click at [462, 278] on div "320622 - BALL - RECIFE (PE)" at bounding box center [497, 284] width 256 height 25
click at [462, 281] on div "320622 - BALL - RECIFE (PE)" at bounding box center [479, 284] width 199 height 18
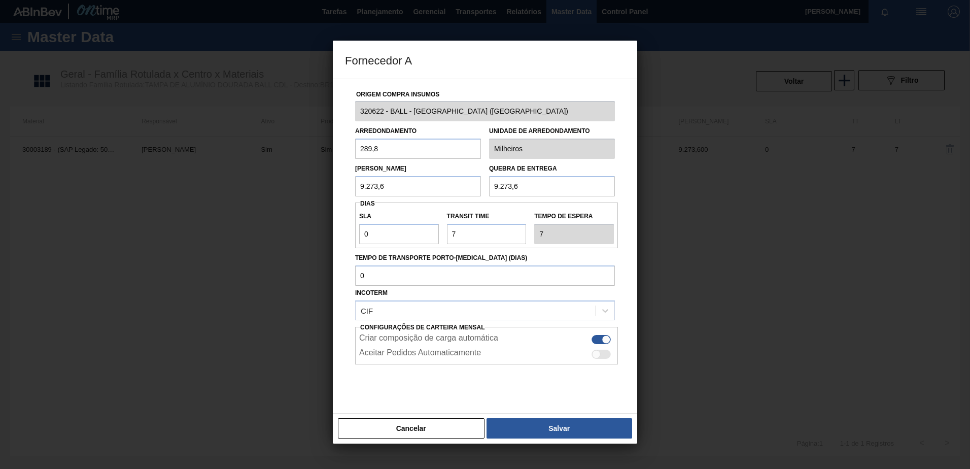
click at [406, 422] on button "Cancelar" at bounding box center [411, 428] width 147 height 20
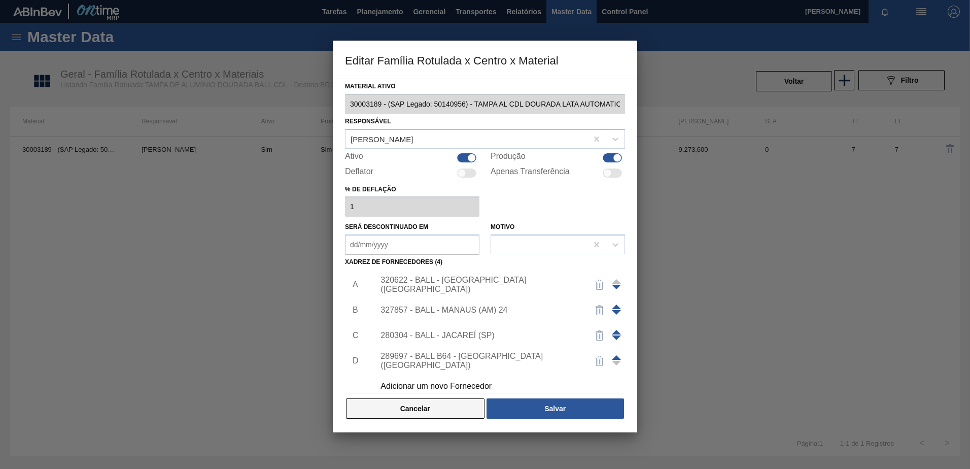
click at [382, 403] on button "Cancelar" at bounding box center [415, 408] width 138 height 20
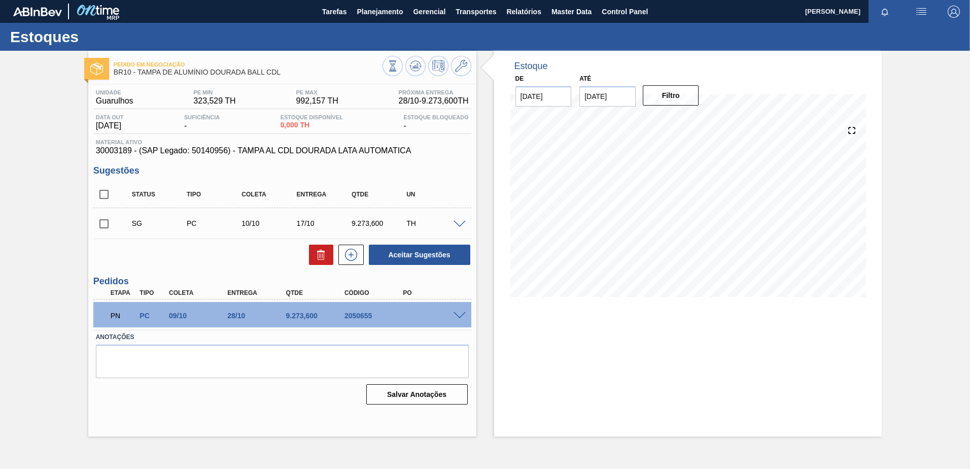
click at [465, 318] on span at bounding box center [460, 316] width 12 height 8
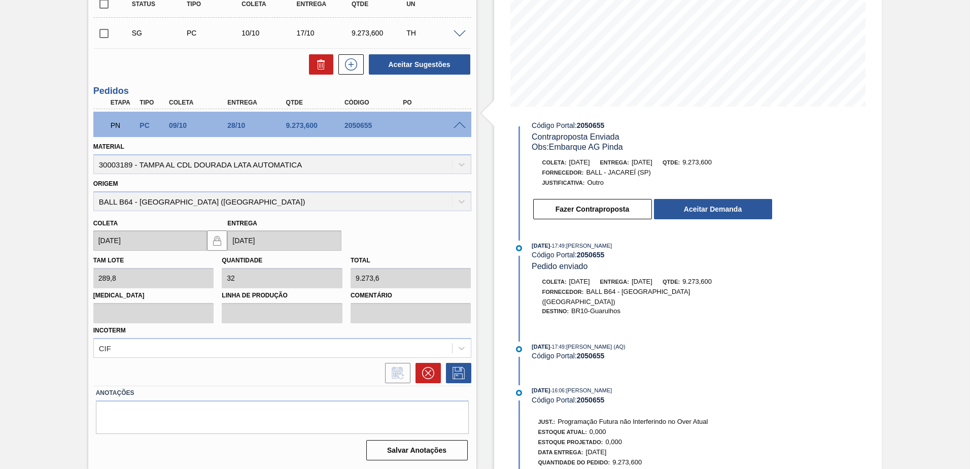
scroll to position [77, 0]
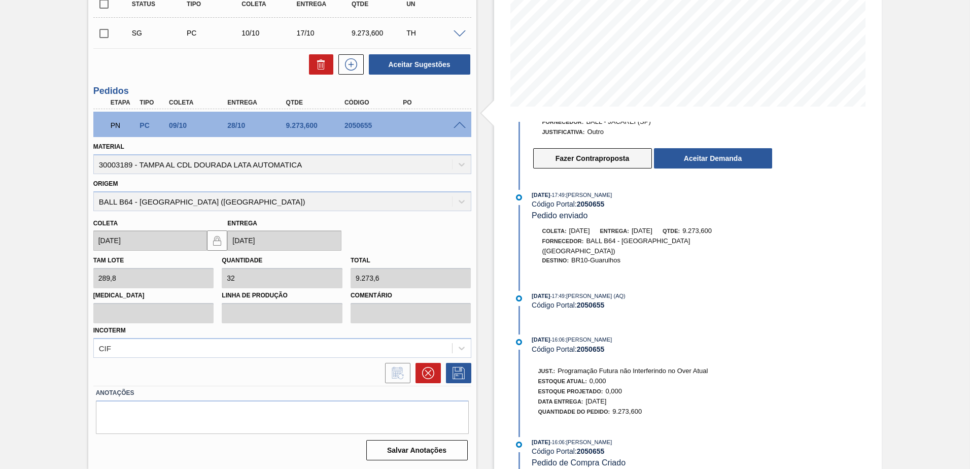
click at [598, 162] on button "Fazer Contraproposta" at bounding box center [592, 158] width 119 height 20
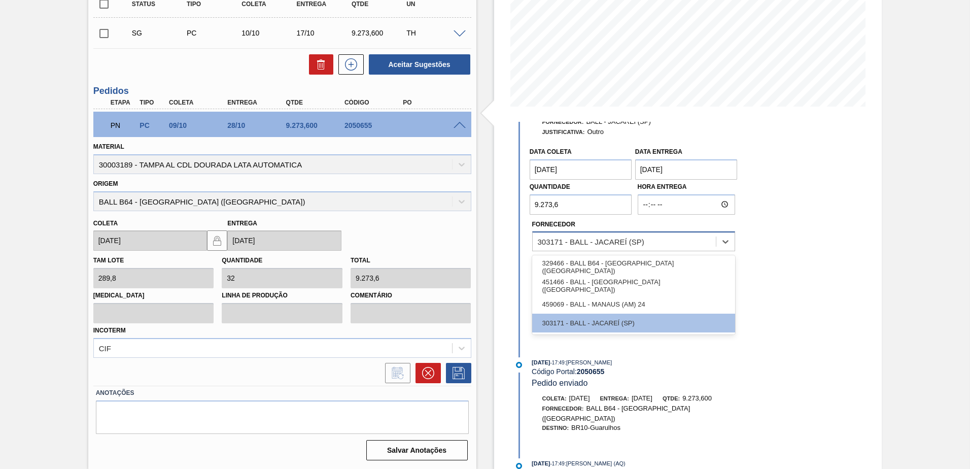
click at [611, 246] on div "303171 - BALL - JACAREÍ (SP)" at bounding box center [624, 241] width 183 height 15
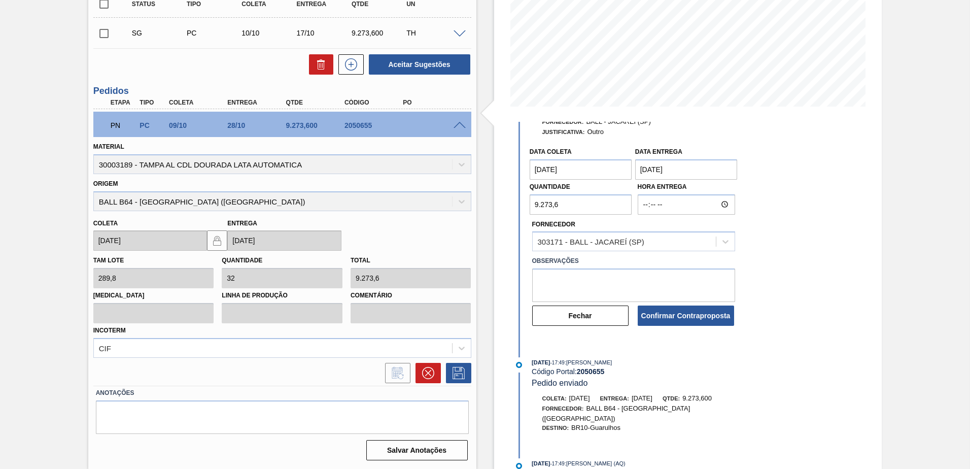
click at [767, 246] on div "Data coleta 28/10/2025 Data Entrega 28/10/2025 Quantidade 9.273,6 Hora Entrega …" at bounding box center [642, 234] width 261 height 185
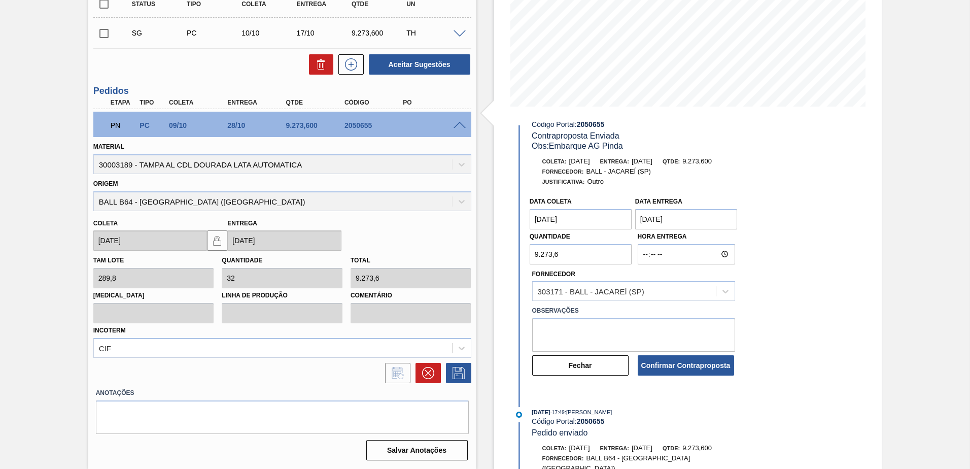
scroll to position [0, 0]
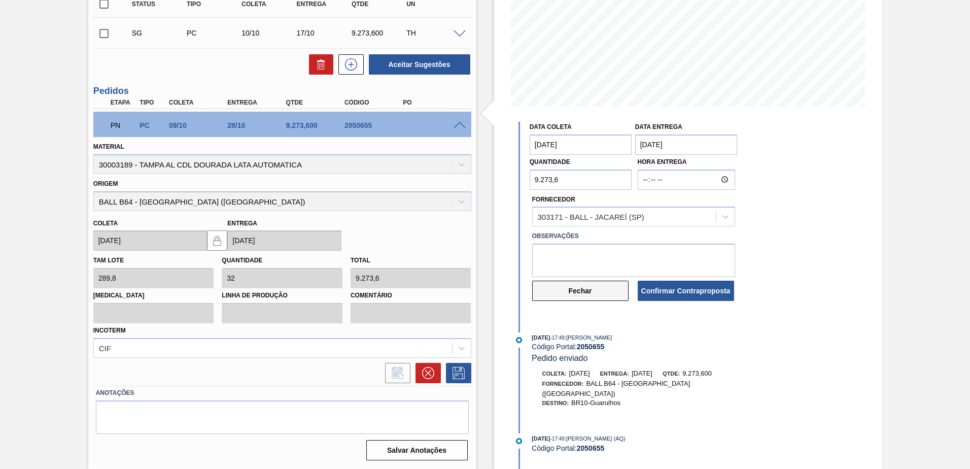
click at [565, 290] on button "Fechar" at bounding box center [580, 291] width 96 height 20
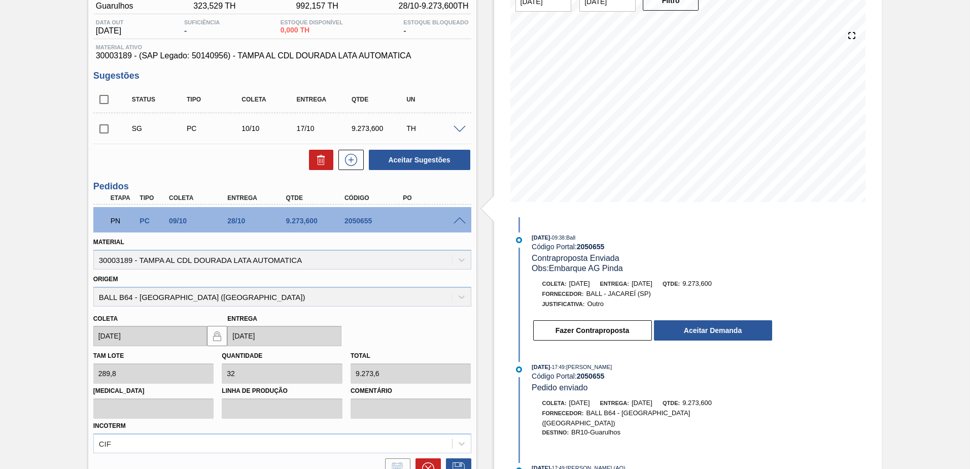
scroll to position [89, 0]
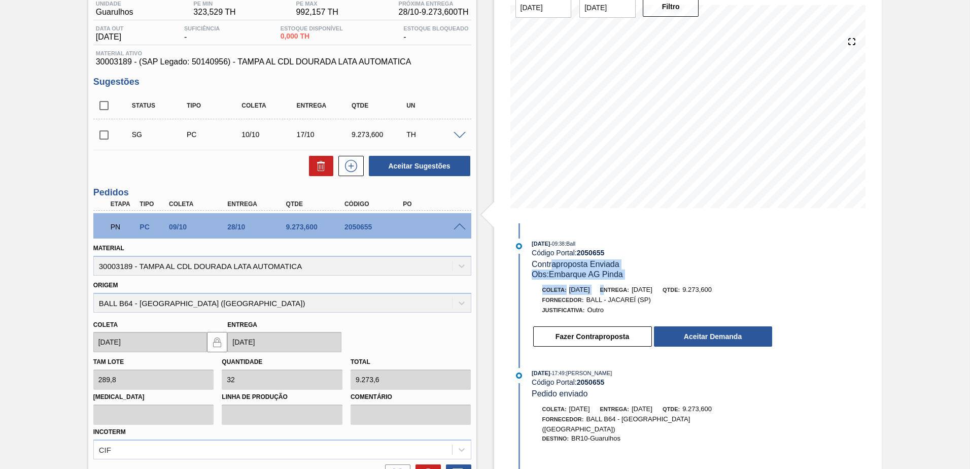
drag, startPoint x: 582, startPoint y: 289, endPoint x: 550, endPoint y: 268, distance: 37.7
click at [550, 268] on div "10/10/2025 - 09:38 : Ball Código Portal: 2050655 Contraproposta Enviada Obs: Em…" at bounding box center [642, 295] width 261 height 114
drag, startPoint x: 550, startPoint y: 268, endPoint x: 650, endPoint y: 255, distance: 100.8
click at [650, 255] on div "Código Portal: 2050655" at bounding box center [652, 253] width 241 height 8
drag, startPoint x: 609, startPoint y: 267, endPoint x: 530, endPoint y: 260, distance: 79.5
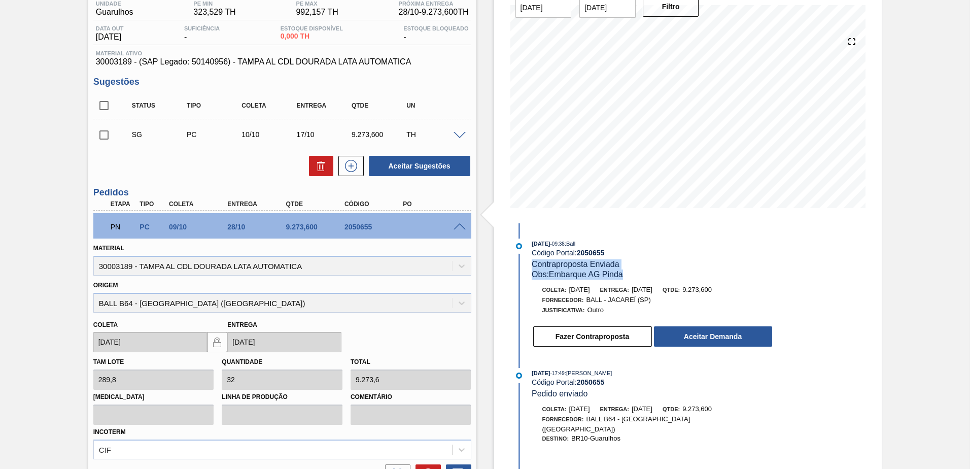
click at [530, 260] on div "10/10/2025 - 09:38 : Ball Código Portal: 2050655 Contraproposta Enviada Obs: Em…" at bounding box center [642, 258] width 261 height 41
click at [653, 279] on div "Obs: Embarque AG Pinda" at bounding box center [652, 274] width 241 height 10
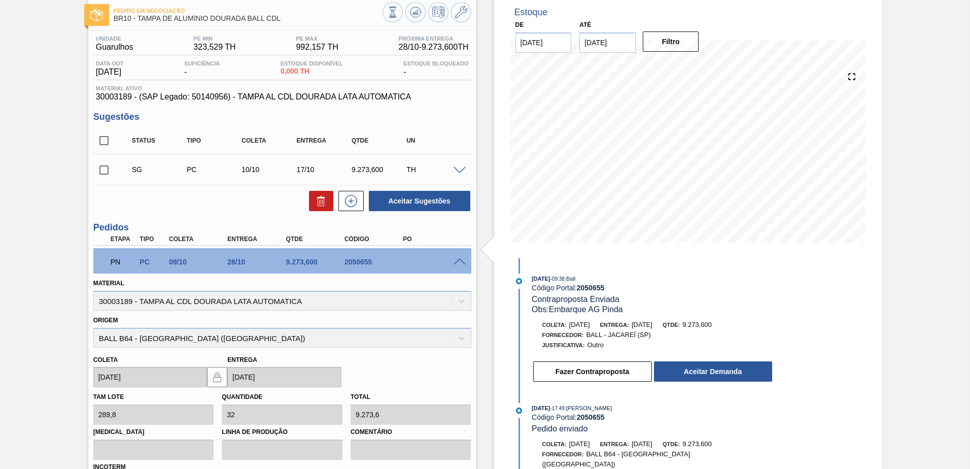
scroll to position [0, 0]
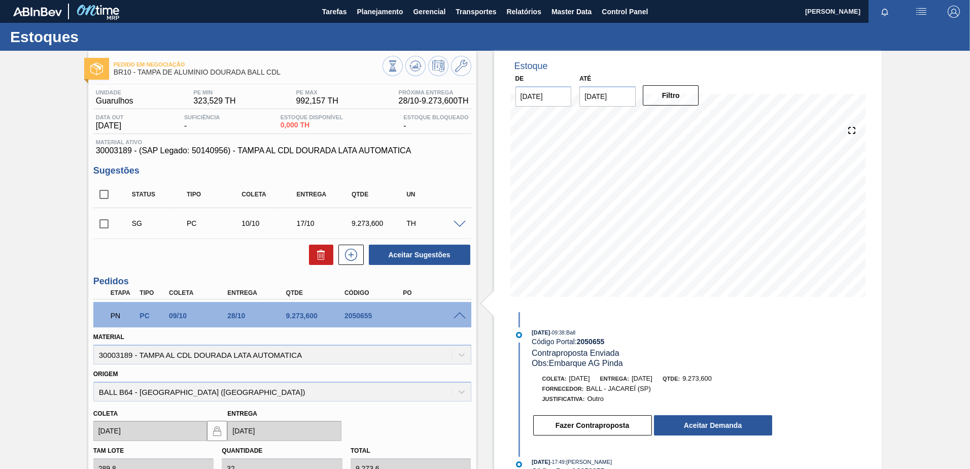
click at [461, 316] on span at bounding box center [460, 316] width 12 height 8
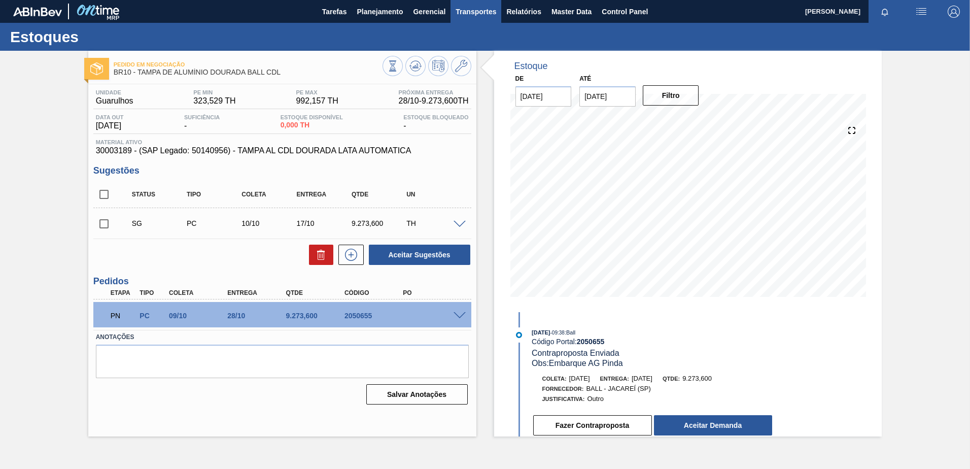
click at [464, 16] on span "Transportes" at bounding box center [476, 12] width 41 height 12
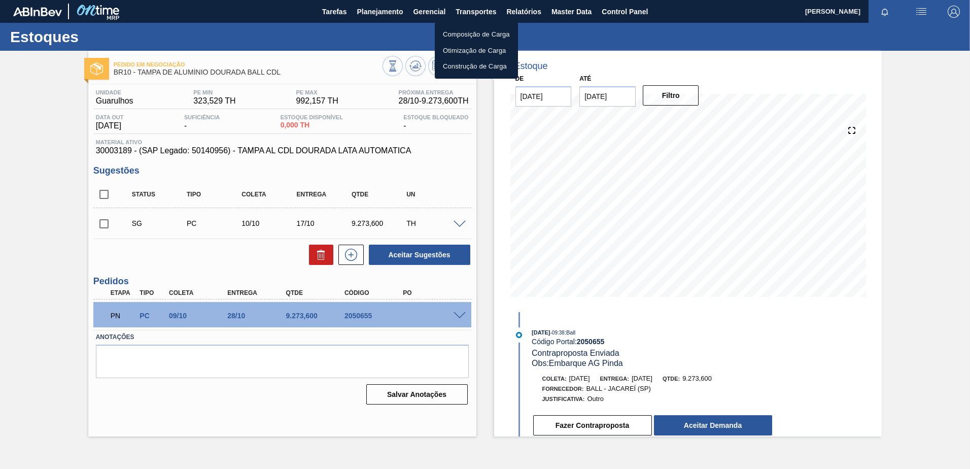
click at [494, 35] on li "Composição de Carga" at bounding box center [476, 34] width 83 height 16
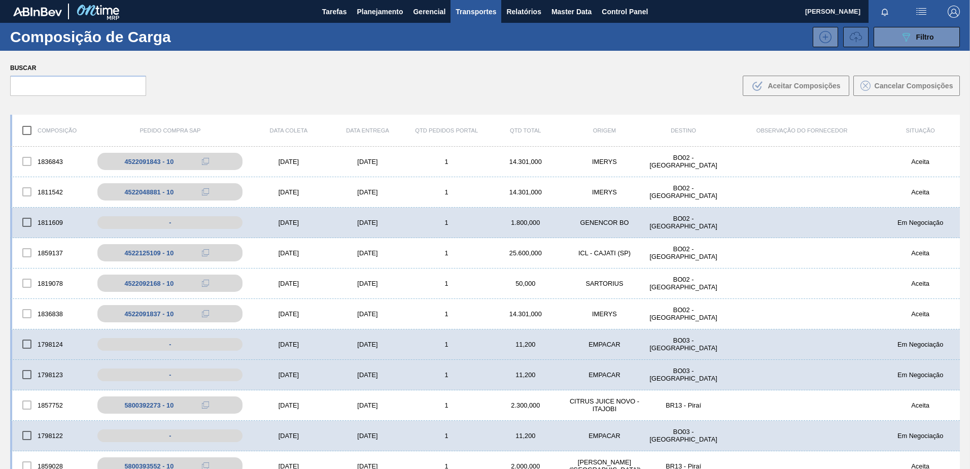
click at [855, 37] on icon at bounding box center [856, 37] width 12 height 12
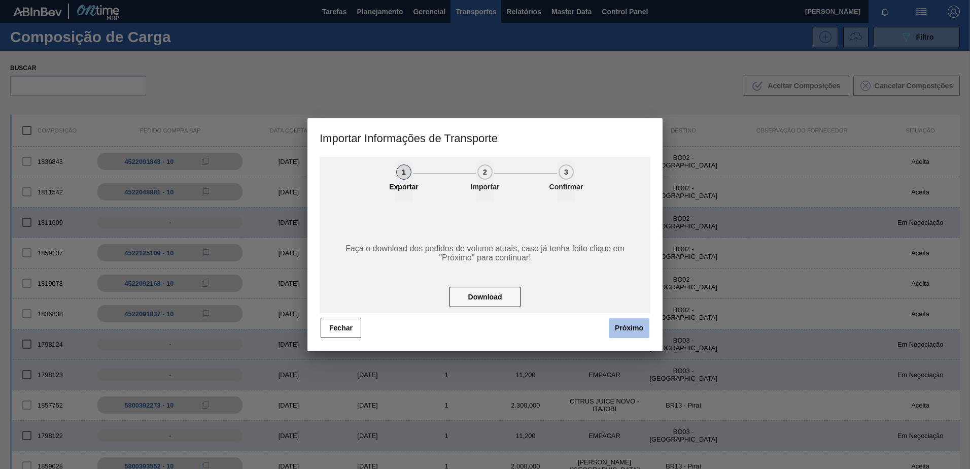
click at [619, 325] on button "Próximo" at bounding box center [629, 328] width 41 height 20
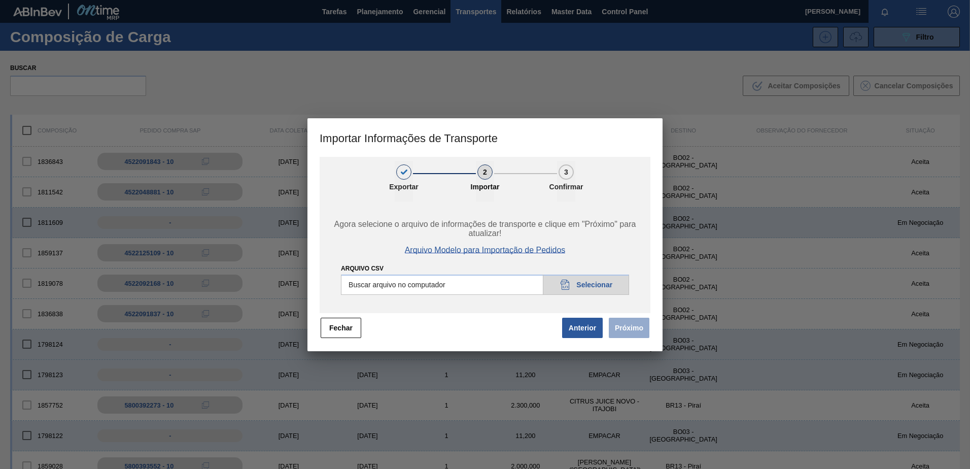
click at [522, 249] on span "Arquivo Modelo para Importação de Pedidos" at bounding box center [485, 250] width 161 height 9
drag, startPoint x: 516, startPoint y: 140, endPoint x: 316, endPoint y: 142, distance: 200.9
click at [316, 142] on h3 "Importar Informações de Transporte" at bounding box center [484, 137] width 355 height 39
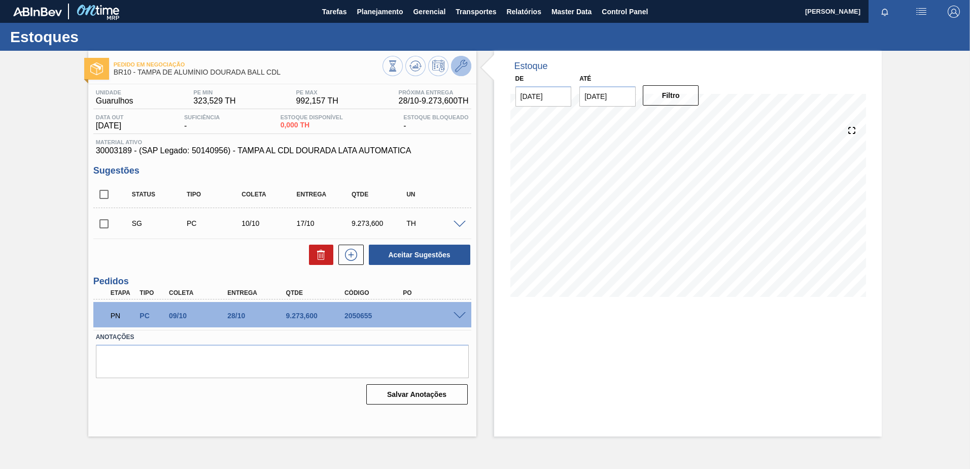
click at [453, 65] on button at bounding box center [461, 66] width 20 height 20
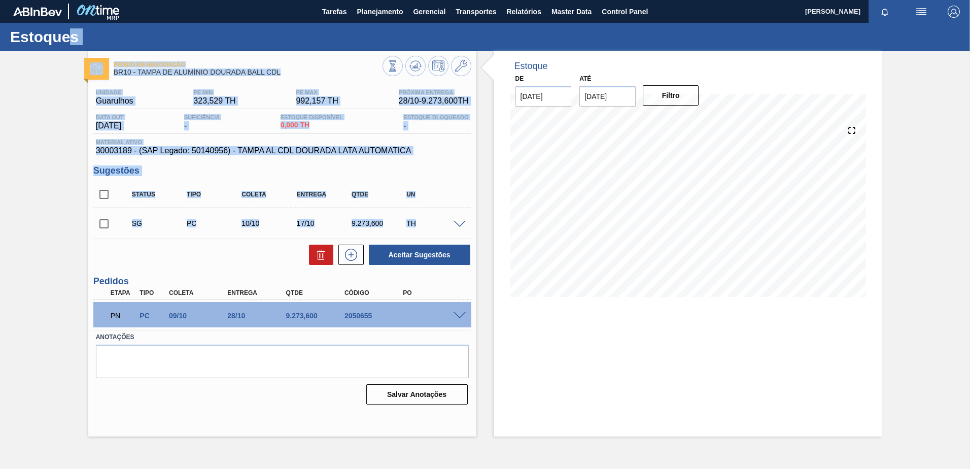
drag, startPoint x: 69, startPoint y: 50, endPoint x: 431, endPoint y: 232, distance: 405.2
click at [431, 232] on div "Estoques Pedido em Negociação BR10 - TAMPA DE ALUMÍNIO DOURADA BALL CDL Unidade…" at bounding box center [485, 229] width 970 height 413
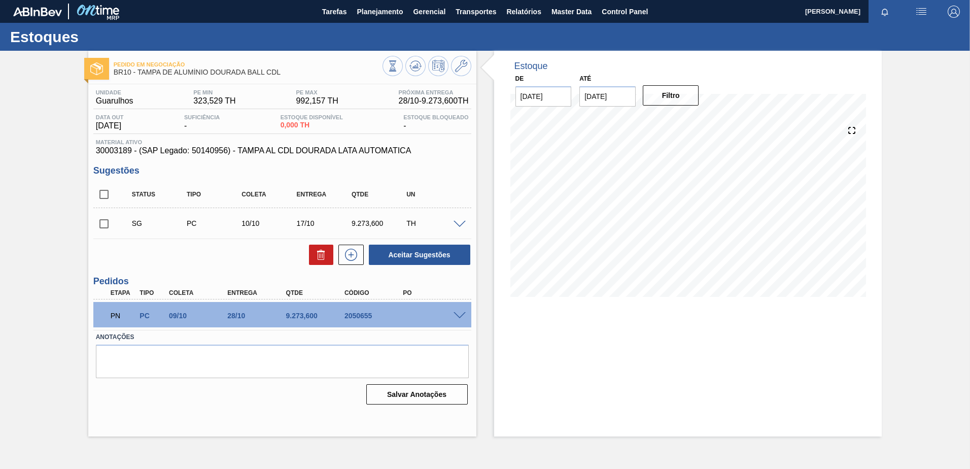
click at [168, 254] on div "Aceitar Sugestões" at bounding box center [282, 254] width 378 height 22
drag, startPoint x: 92, startPoint y: 170, endPoint x: 193, endPoint y: 180, distance: 101.5
click at [193, 180] on div "Unidade Guarulhos PE MIN 323,529 TH PE MAX 992,157 TH Próxima Entrega 28/10 - 9…" at bounding box center [282, 246] width 388 height 324
drag, startPoint x: 89, startPoint y: 274, endPoint x: 185, endPoint y: 277, distance: 95.9
click at [185, 277] on div "Unidade Guarulhos PE MIN 323,529 TH PE MAX 992,157 TH Próxima Entrega 28/10 - 9…" at bounding box center [282, 246] width 388 height 324
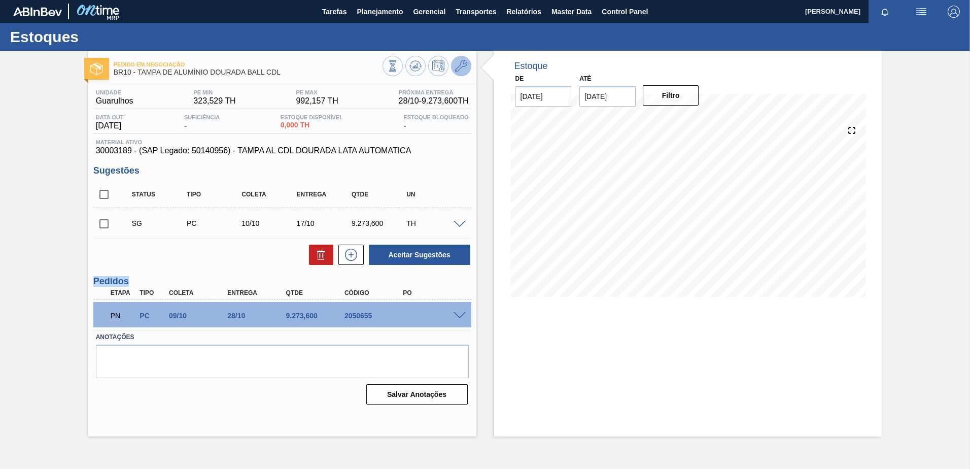
click at [464, 61] on icon at bounding box center [461, 66] width 12 height 12
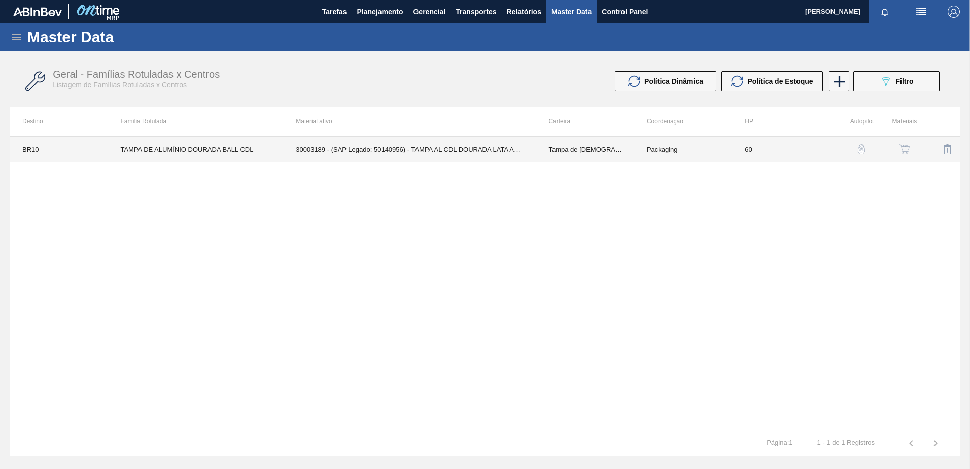
click at [550, 152] on td "Tampa de Lata" at bounding box center [585, 148] width 98 height 25
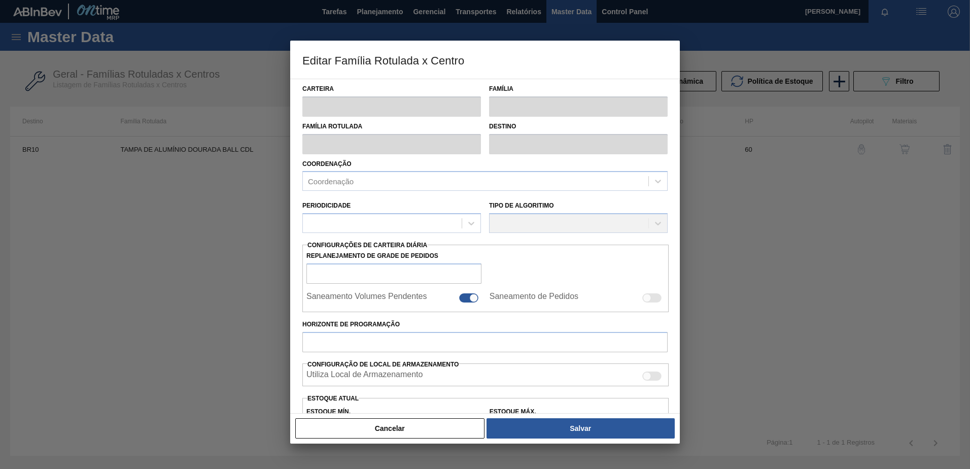
type input "Tampa de Lata"
type input "Tampa de Alumínio"
type input "TAMPA DE ALUMÍNIO DOURADA BALL CDL"
type input "BR10 - Guarulhos"
type input "60"
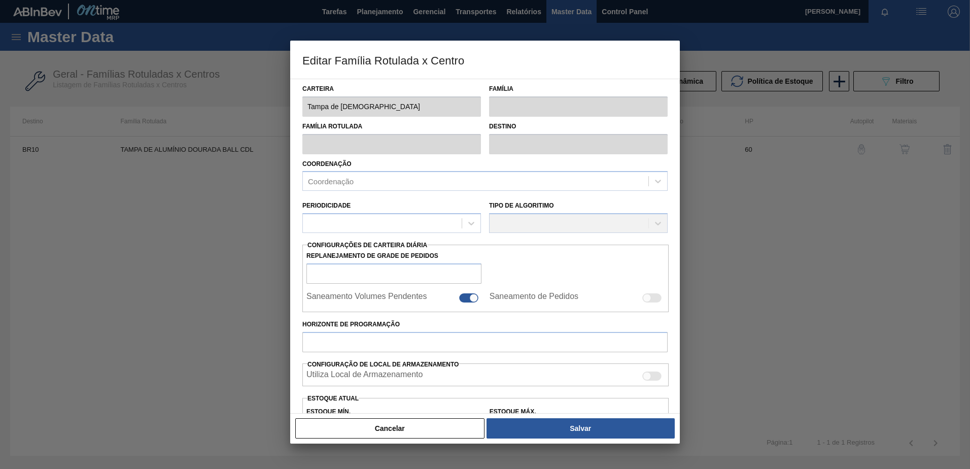
type input "323,529"
type input "992,157"
type input "80"
type input "851,978"
checkbox input "true"
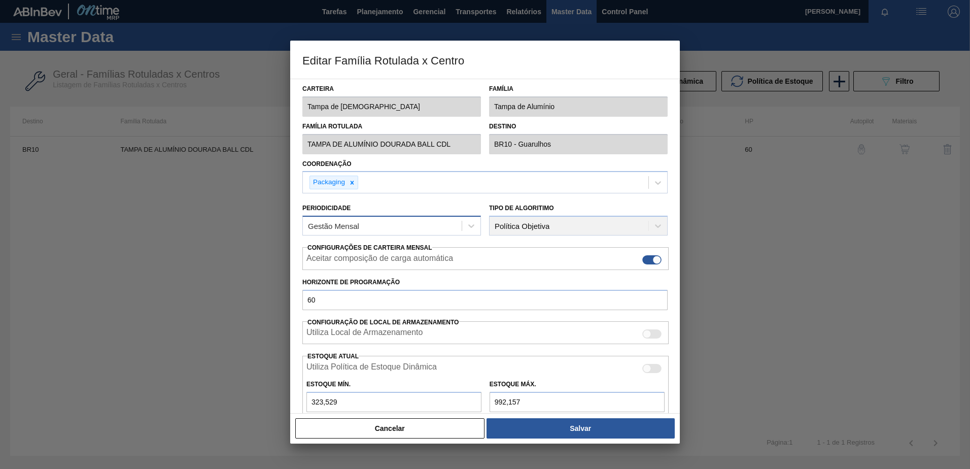
click at [351, 222] on div "Gestão Mensal" at bounding box center [333, 226] width 51 height 9
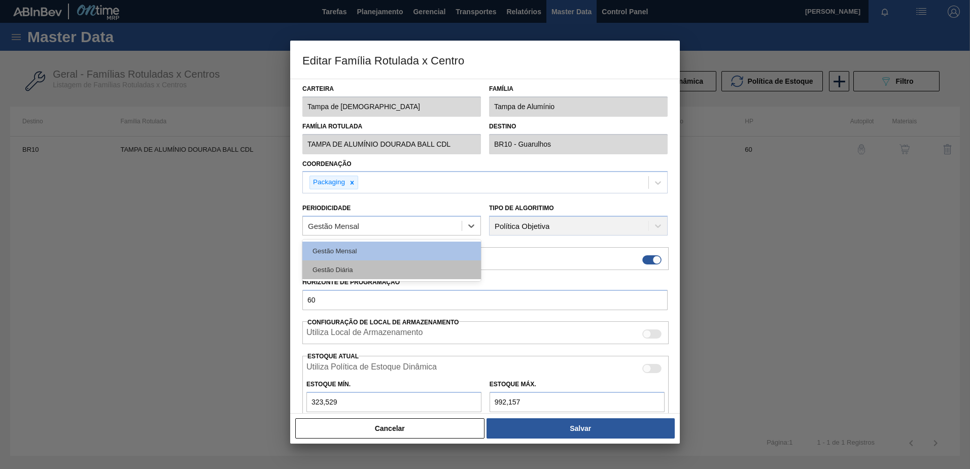
click at [355, 263] on div "Gestão Diária" at bounding box center [391, 269] width 179 height 19
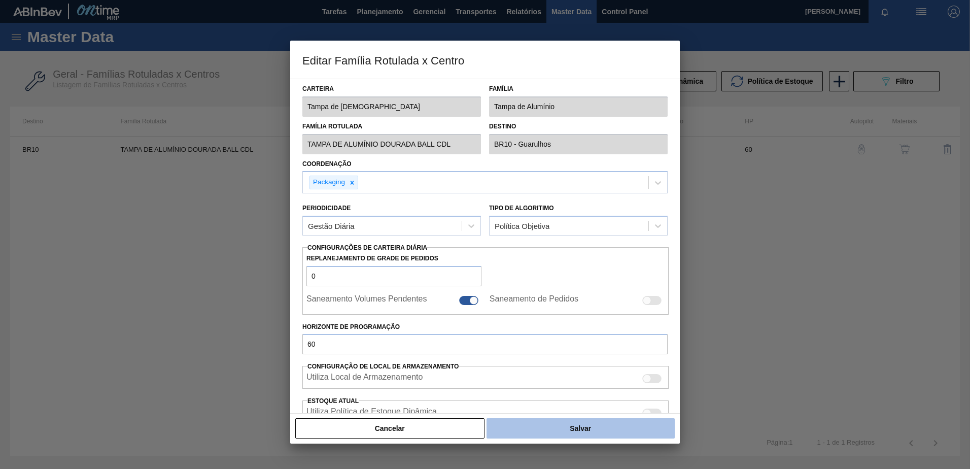
click at [543, 430] on button "Salvar" at bounding box center [580, 428] width 188 height 20
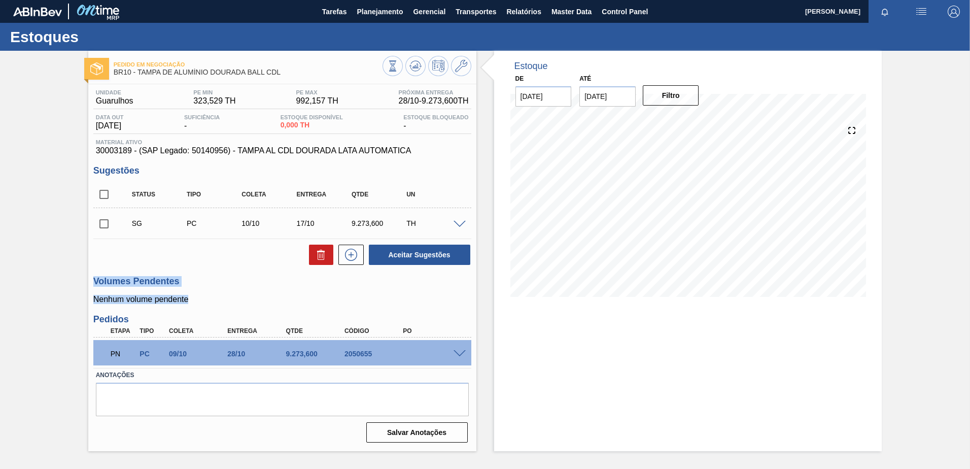
drag, startPoint x: 170, startPoint y: 289, endPoint x: 84, endPoint y: 280, distance: 87.2
click at [84, 280] on div "Pedido em Negociação BR10 - TAMPA DE ALUMÍNIO DOURADA BALL CDL Unidade Guarulho…" at bounding box center [485, 251] width 970 height 400
drag, startPoint x: 230, startPoint y: 286, endPoint x: 177, endPoint y: 276, distance: 54.1
click at [229, 286] on h3 "Volumes Pendentes" at bounding box center [282, 281] width 378 height 11
click at [191, 298] on p "Nenhum volume pendente" at bounding box center [282, 299] width 378 height 9
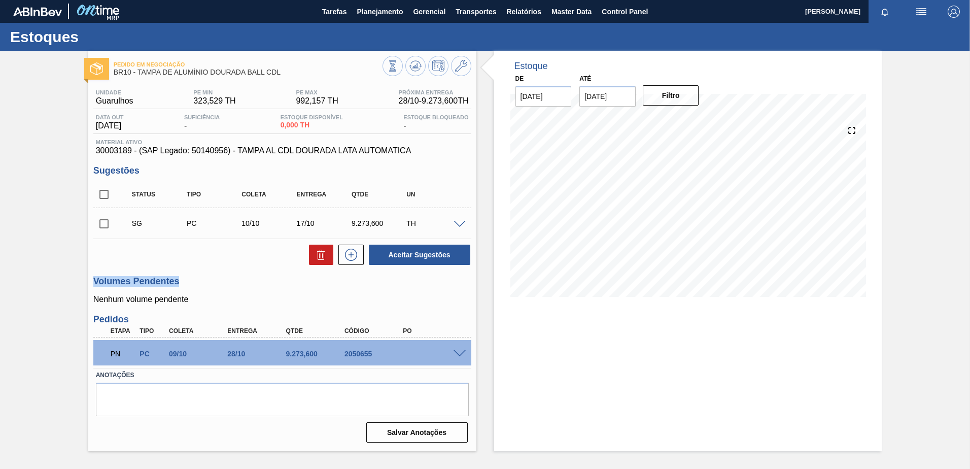
drag, startPoint x: 157, startPoint y: 276, endPoint x: 91, endPoint y: 270, distance: 65.7
click at [91, 270] on div "Unidade Guarulhos PE MIN 323,529 TH PE MAX 992,157 TH Próxima Entrega 28/10 - 9…" at bounding box center [282, 265] width 388 height 362
click at [458, 70] on icon at bounding box center [461, 66] width 12 height 12
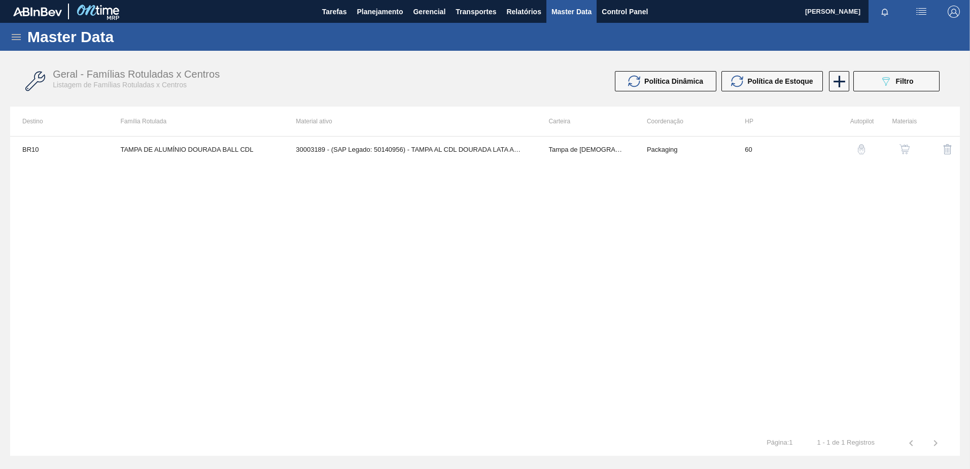
click at [662, 162] on div "BR10 TAMPA DE ALUMÍNIO DOURADA BALL CDL 30003189 - (SAP Legado: 50140956) - TAM…" at bounding box center [485, 283] width 950 height 294
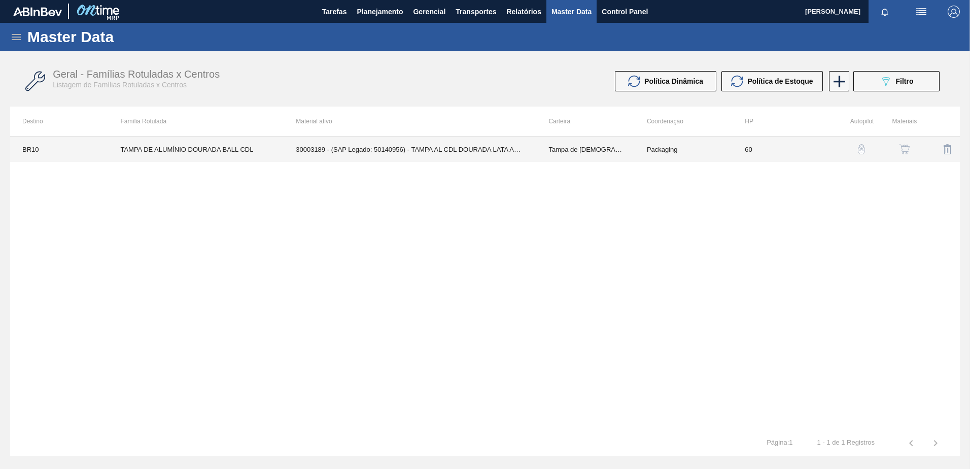
click at [660, 159] on td "Packaging" at bounding box center [684, 148] width 98 height 25
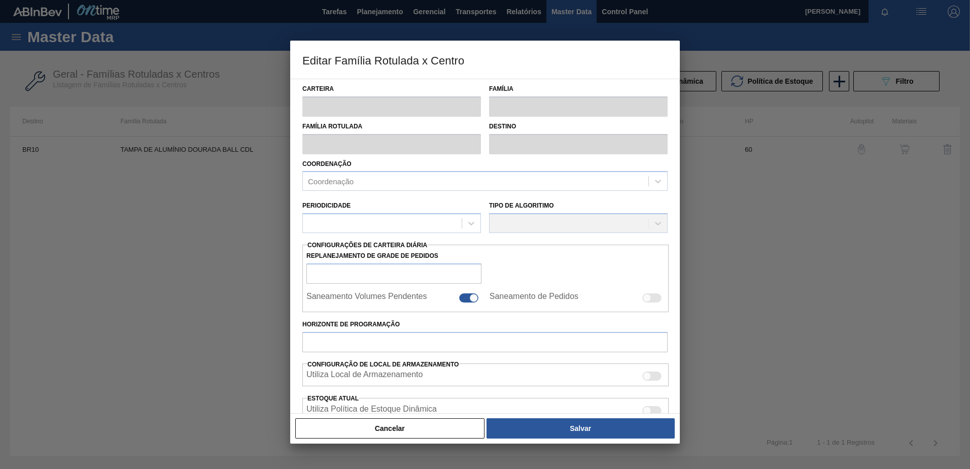
type input "Tampa de Lata"
type input "Tampa de Alumínio"
type input "TAMPA DE ALUMÍNIO DOURADA BALL CDL"
type input "BR10 - Guarulhos"
type input "0"
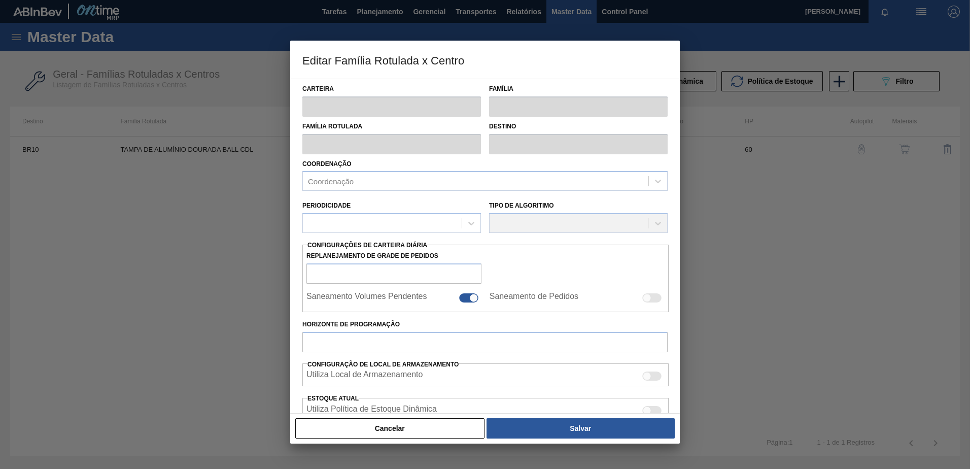
type input "60"
type input "323,529"
type input "992,157"
type input "80"
type input "851,978"
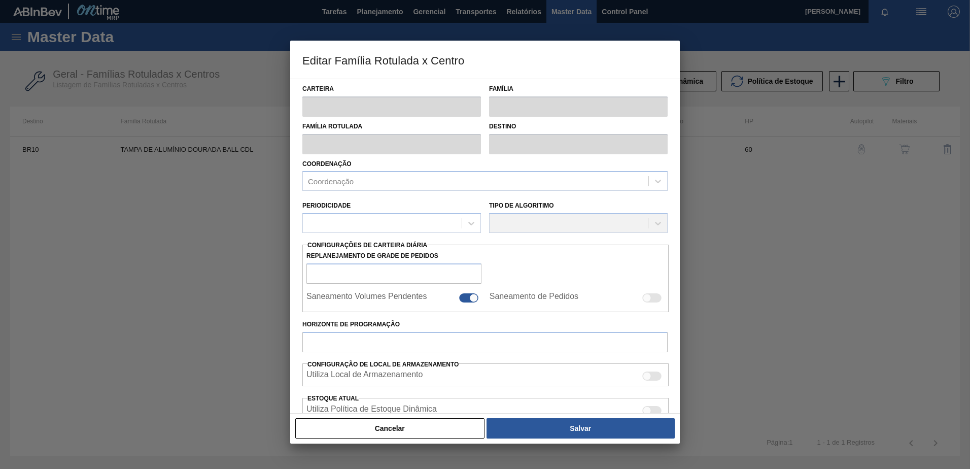
checkbox input "true"
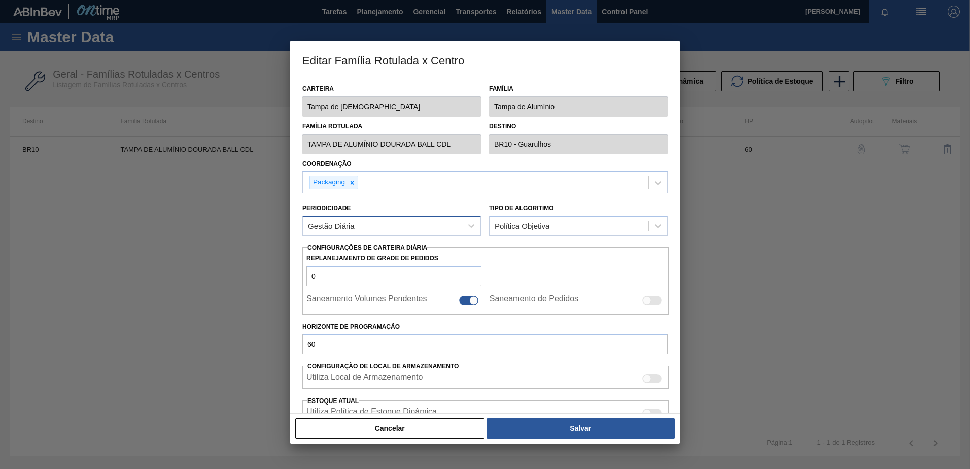
click at [448, 228] on div "Gestão Diária" at bounding box center [382, 226] width 159 height 15
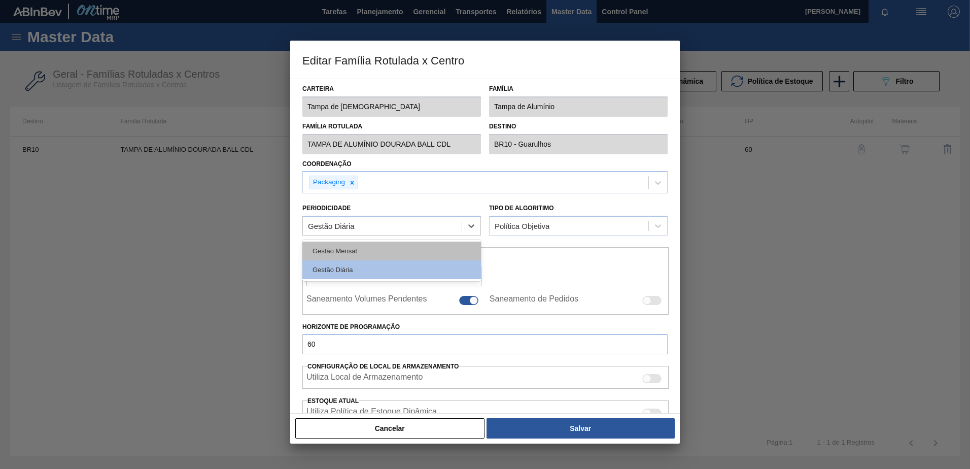
click at [410, 245] on div "Gestão Mensal" at bounding box center [391, 250] width 179 height 19
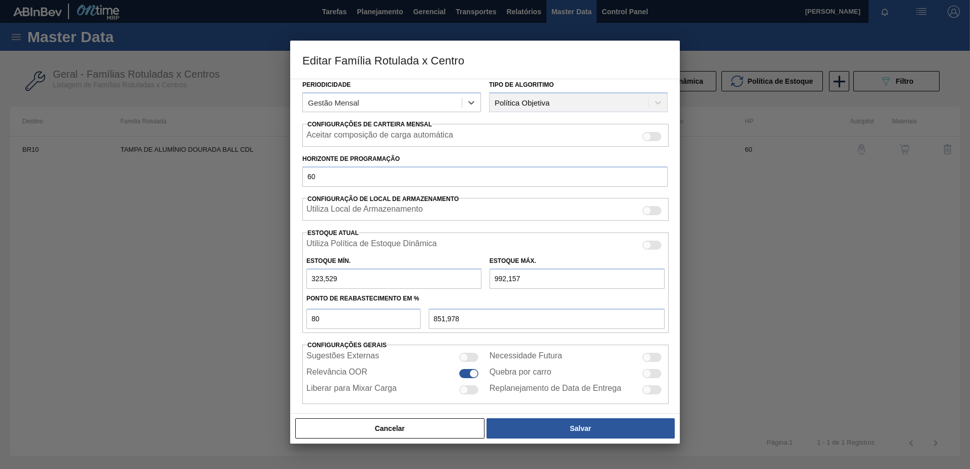
scroll to position [131, 0]
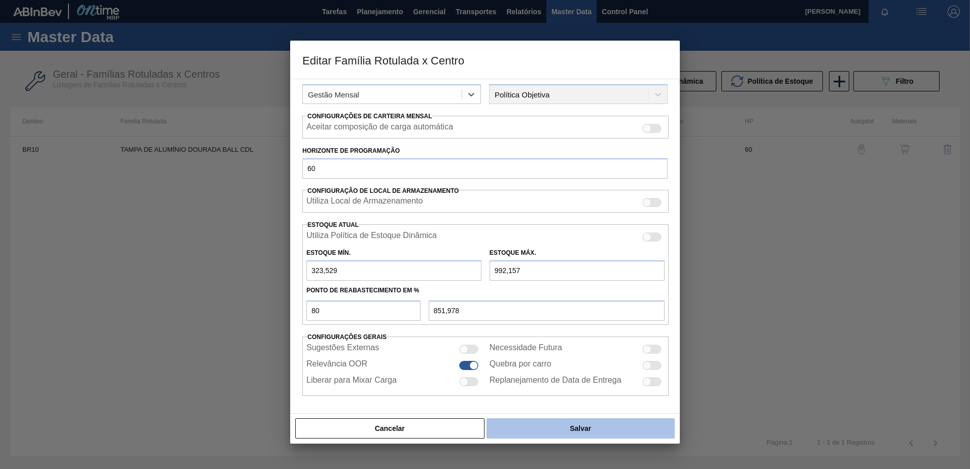
click at [560, 427] on button "Salvar" at bounding box center [580, 428] width 188 height 20
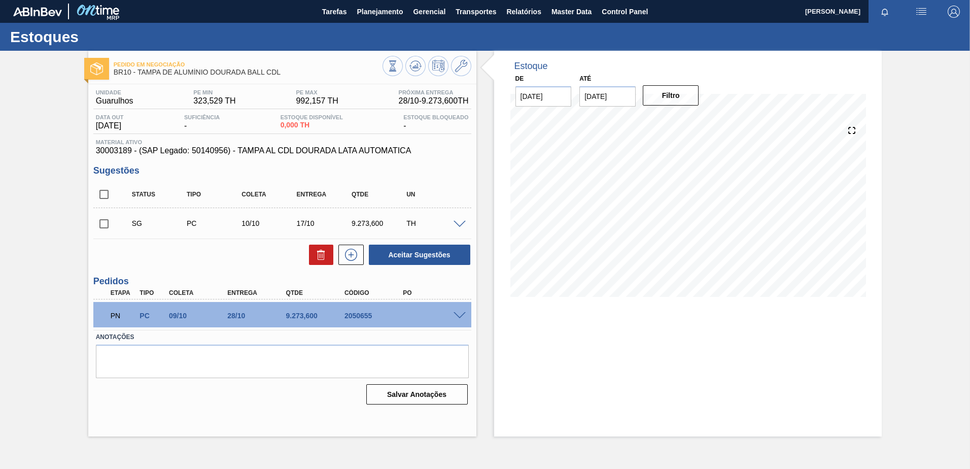
click at [923, 105] on div "Pedido em Negociação BR10 - [GEOGRAPHIC_DATA] DE ALUMÍNIO DOURADA BALL CDL Unid…" at bounding box center [485, 244] width 970 height 386
click at [457, 315] on span at bounding box center [460, 316] width 12 height 8
